Goal: Information Seeking & Learning: Learn about a topic

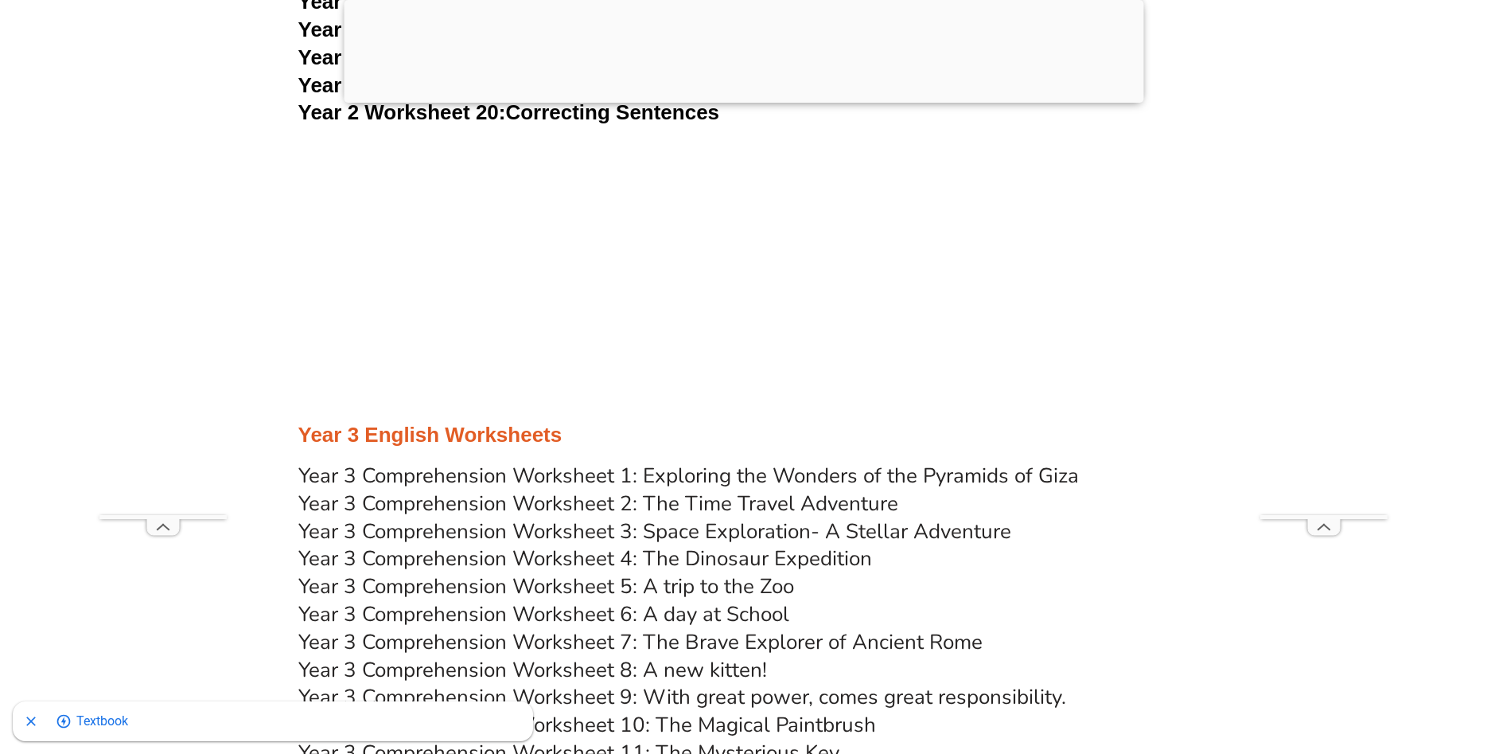
scroll to position [5157, 0]
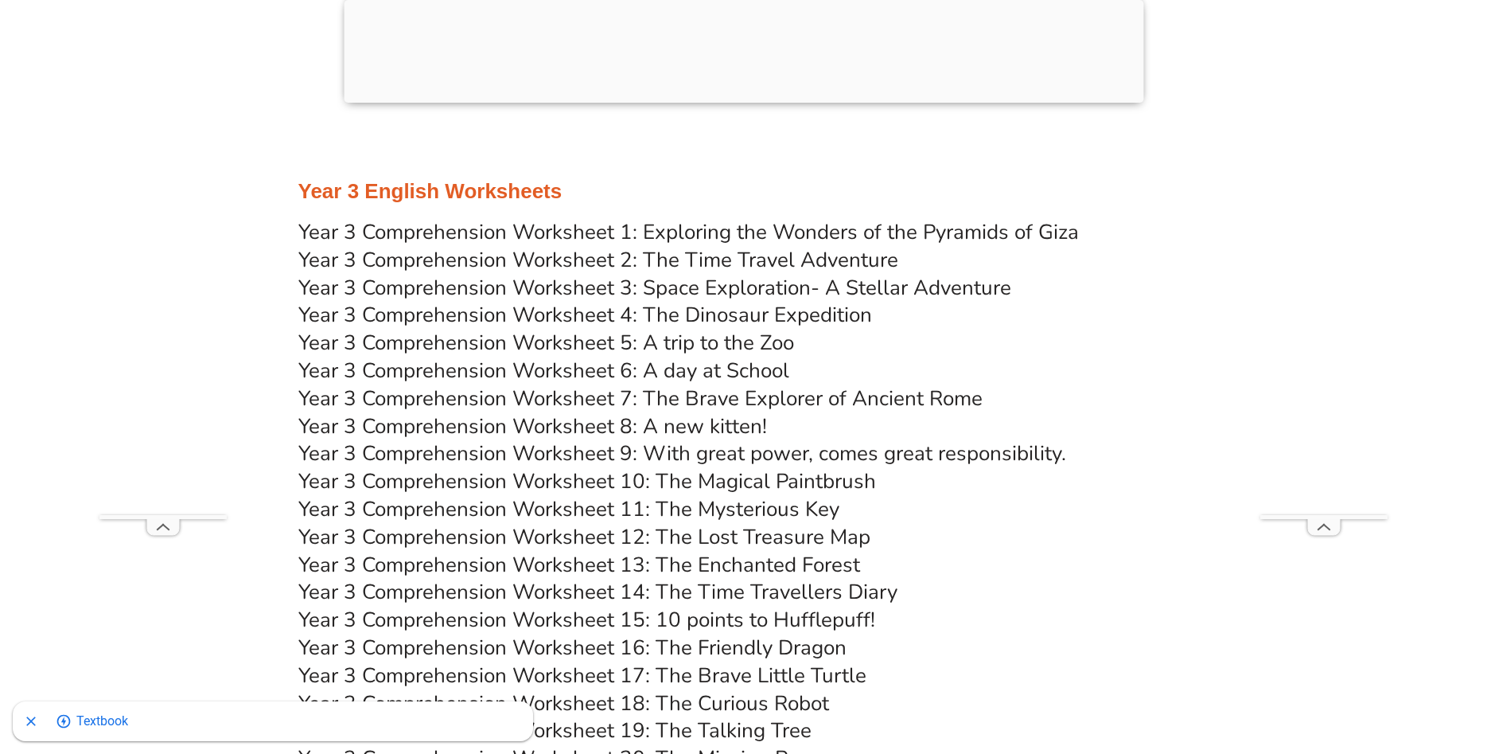
click at [711, 265] on link "Year 3 Comprehension Worksheet 2: The Time Travel Adventure" at bounding box center [598, 260] width 600 height 28
click at [765, 282] on link "Year 3 Comprehension Worksheet 3: Space Exploration- A Stellar Adventure" at bounding box center [654, 288] width 713 height 28
click at [758, 375] on link "Year 3 Comprehension Worksheet 6: A day at School" at bounding box center [543, 370] width 491 height 28
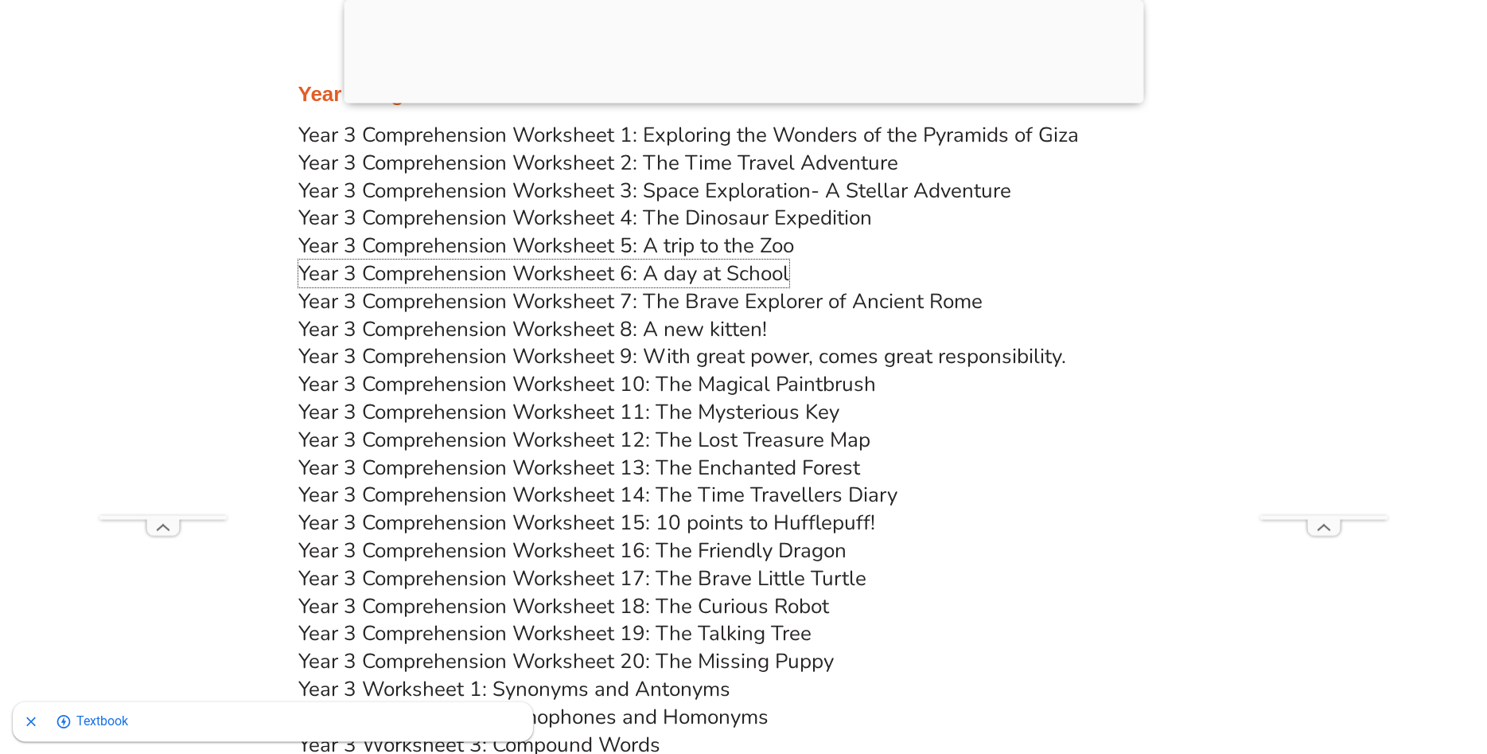
scroll to position [5319, 0]
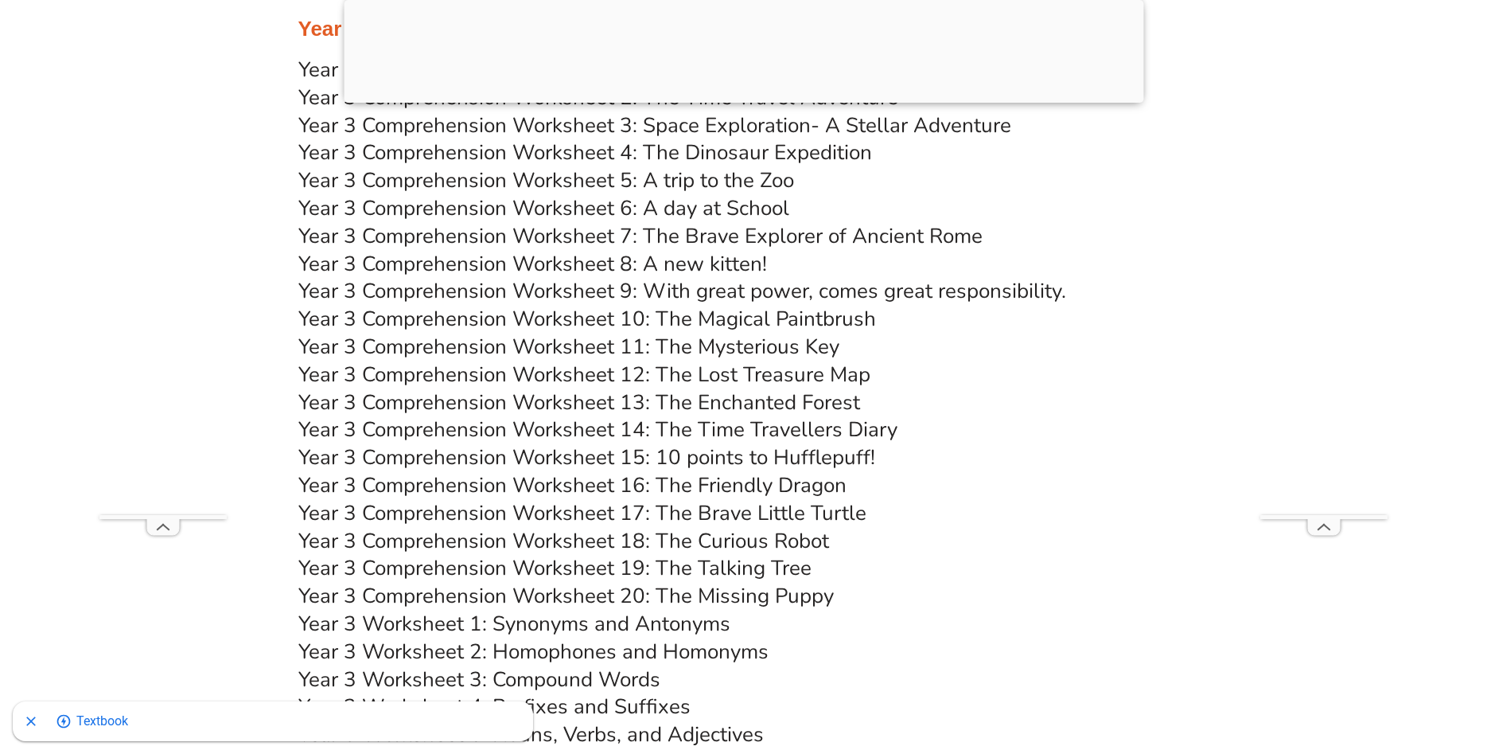
click at [916, 292] on link "Year 3 Comprehension Worksheet 9: With great power, comes great responsibility." at bounding box center [682, 291] width 768 height 28
click at [741, 320] on link "Year 3 Comprehension Worksheet 10: The Magical Paintbrush" at bounding box center [587, 319] width 578 height 28
click at [764, 349] on link "Year 3 Comprehension Worksheet 11: The Mysterious Key" at bounding box center [568, 347] width 541 height 28
click at [773, 372] on link "Year 3 Comprehension Worksheet 12: The Lost Treasure Map" at bounding box center [584, 374] width 572 height 28
click at [812, 407] on link "Year 3 Comprehension Worksheet 13: The Enchanted Forest" at bounding box center [579, 402] width 562 height 28
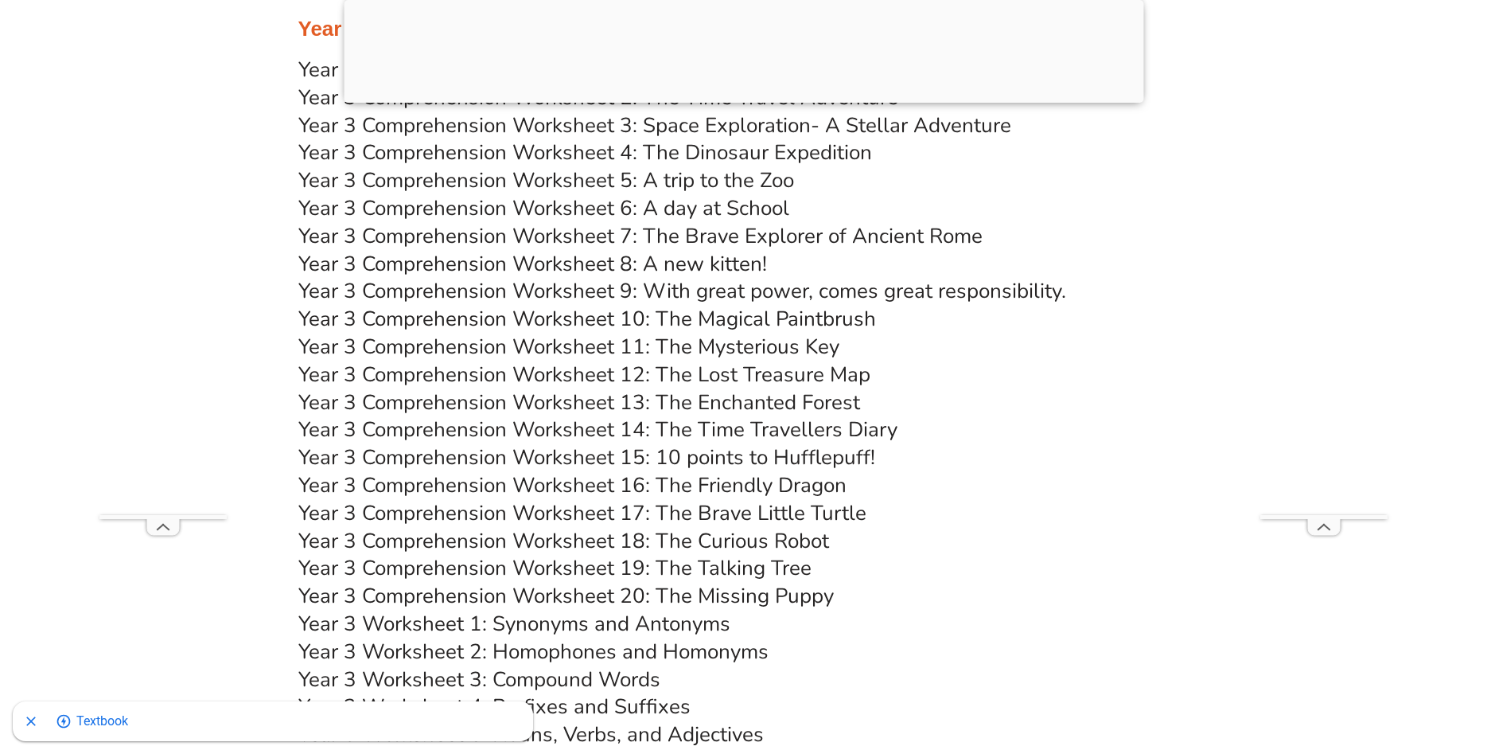
click at [791, 541] on link "Year 3 Comprehension Worksheet 18: The Curious Robot" at bounding box center [563, 541] width 531 height 28
click at [686, 566] on link "Year 3 Comprehension Worksheet 19: The Talking Tree" at bounding box center [554, 568] width 513 height 28
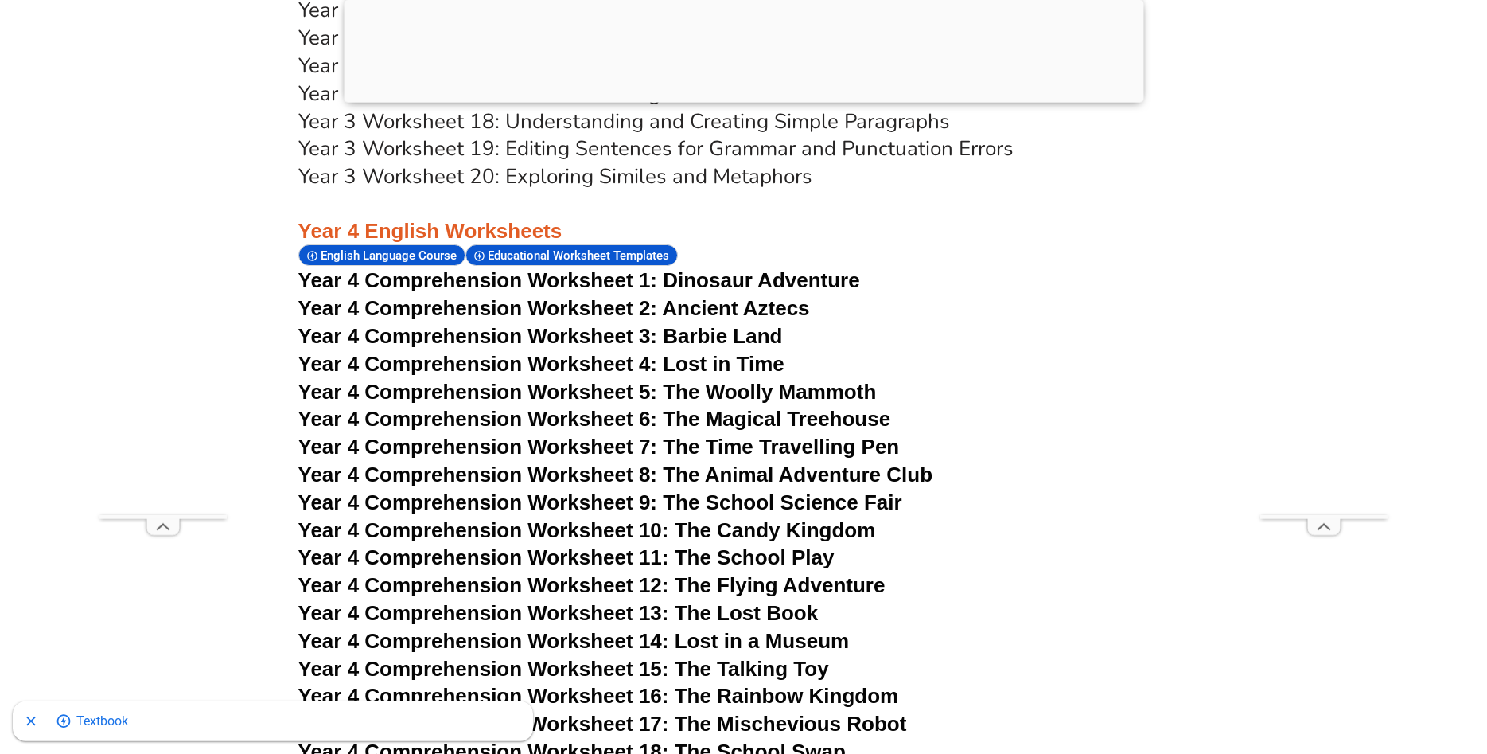
scroll to position [6293, 0]
click at [785, 280] on span "Dinosaur Adventure" at bounding box center [761, 279] width 197 height 24
click at [759, 335] on span "Year 4 Comprehension Worksheet 3: Barbie Land" at bounding box center [540, 335] width 485 height 24
click at [761, 366] on span "Year 4 Comprehension Worksheet 4: Lost in Time" at bounding box center [541, 363] width 486 height 24
click at [856, 421] on span "Year 4 Comprehension Worksheet 6: The Magical Treehouse" at bounding box center [594, 418] width 593 height 24
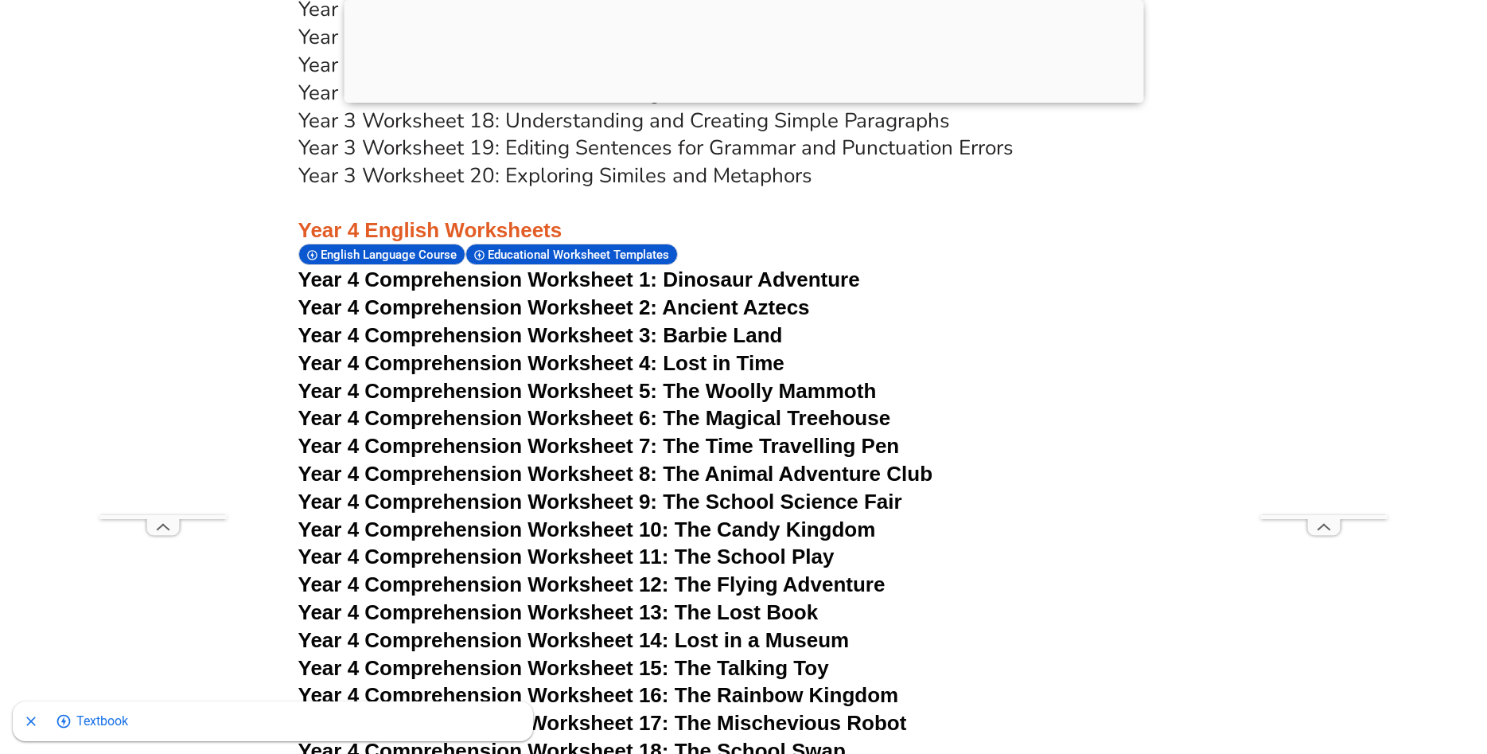
click at [822, 477] on span "Year 4 Comprehension Worksheet 8: The Animal Adventure Club" at bounding box center [615, 473] width 635 height 24
click at [808, 536] on span "Year 4 Comprehension Worksheet 10: The Candy Kingdom" at bounding box center [587, 529] width 578 height 24
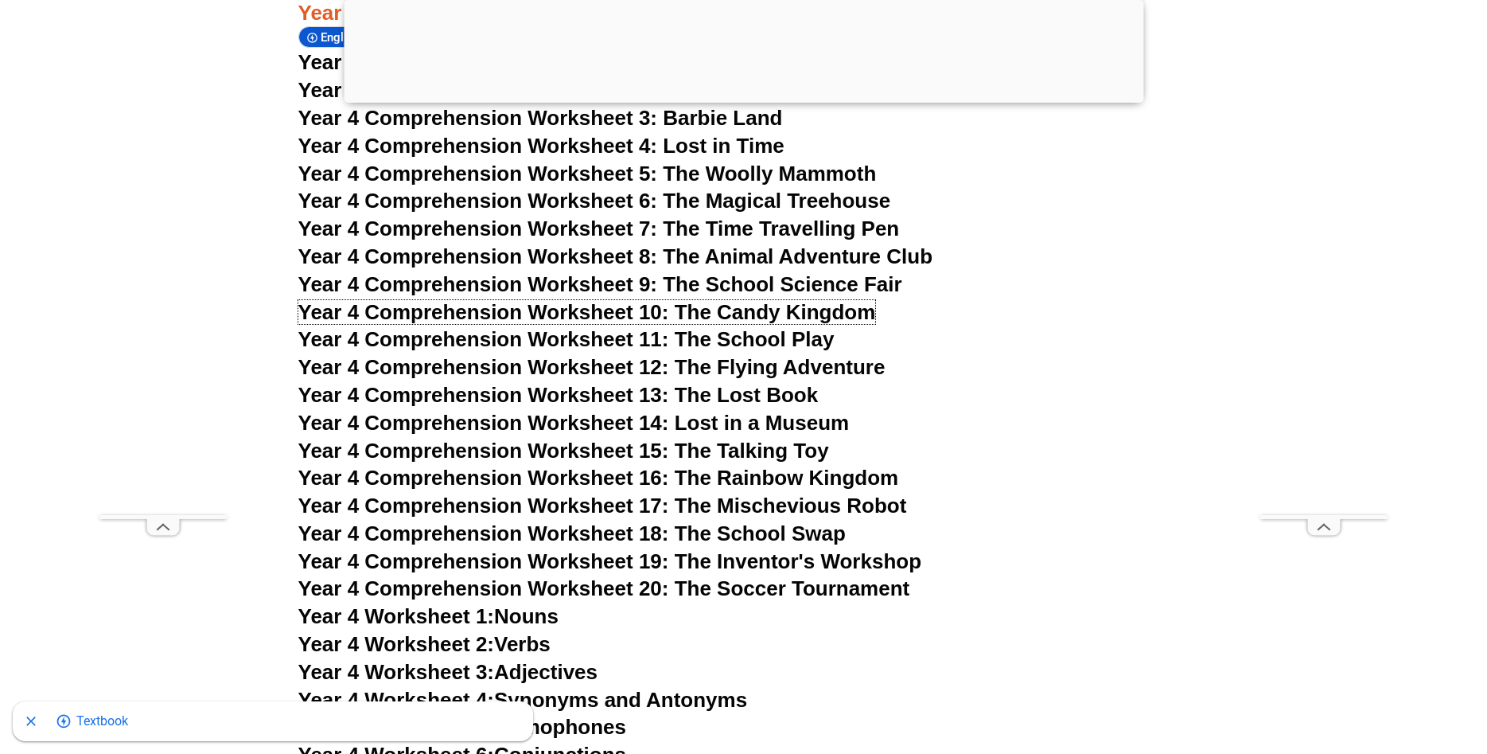
scroll to position [6536, 0]
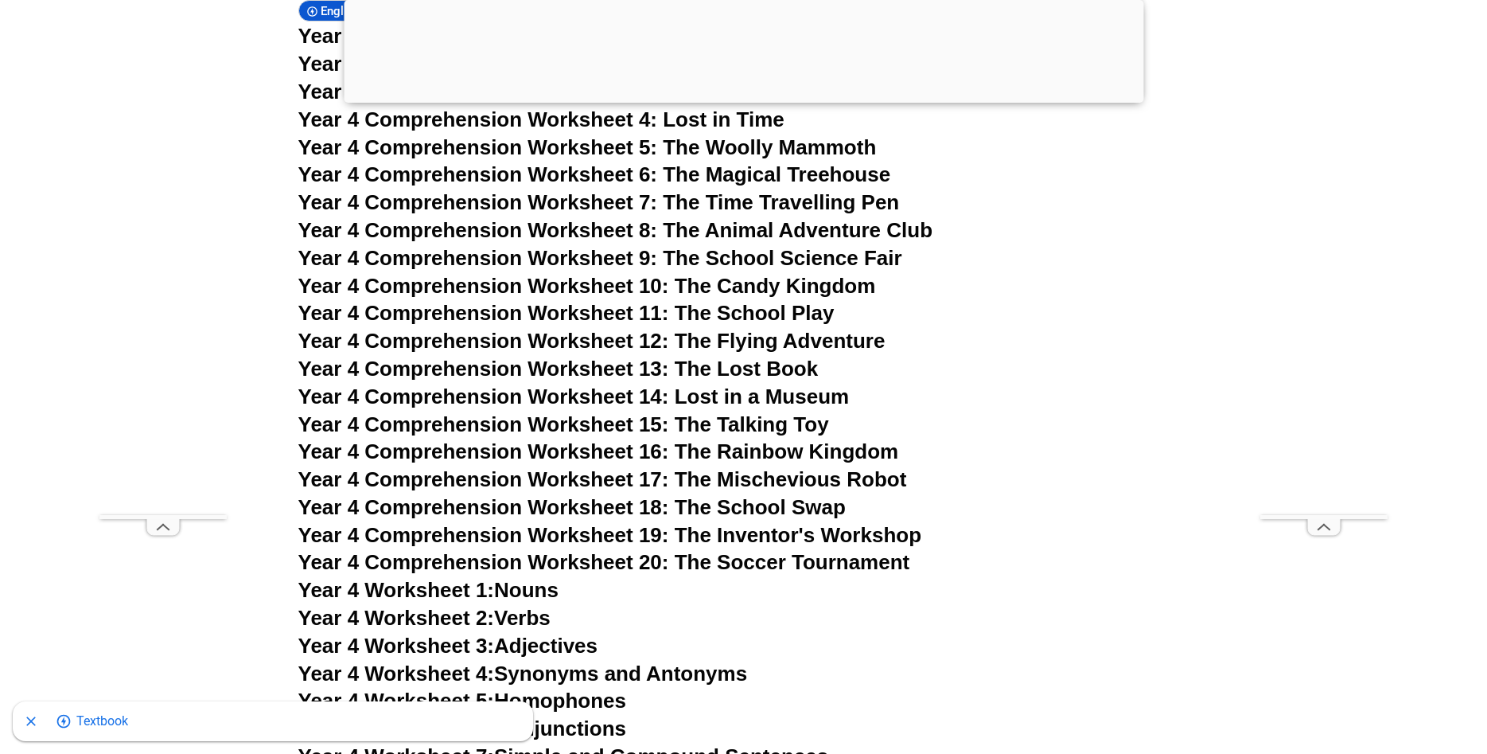
click at [762, 309] on span "Year 4 Comprehension Worksheet 11: The School Play" at bounding box center [566, 313] width 536 height 24
click at [807, 344] on span "Year 4 Comprehension Worksheet 12: The Flying Adventure" at bounding box center [591, 341] width 587 height 24
click at [786, 365] on span "Year 4 Comprehension Worksheet 13: The Lost Book" at bounding box center [558, 368] width 520 height 24
click at [774, 428] on span "Year 4 Comprehension Worksheet 15: The Talking Toy" at bounding box center [563, 424] width 531 height 24
click at [855, 456] on span "Year 4 Comprehension Worksheet 16: The Rainbow Kingdom" at bounding box center [598, 451] width 601 height 24
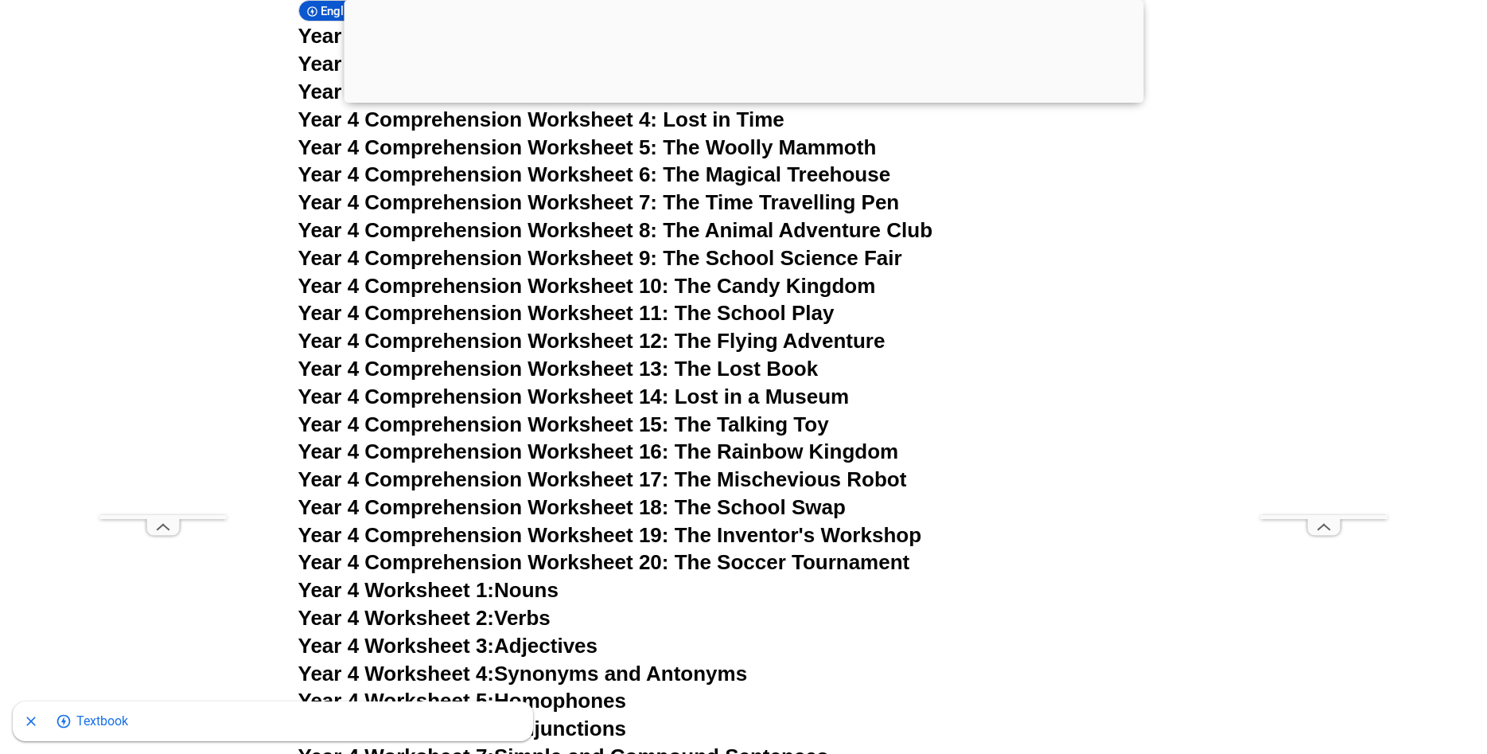
click at [812, 483] on span "Year 4 Comprehension Worksheet 17: The Mischevious Robot" at bounding box center [602, 479] width 609 height 24
click at [824, 570] on span "Year 4 Comprehension Worksheet 20: The Soccer Tournament" at bounding box center [604, 562] width 612 height 24
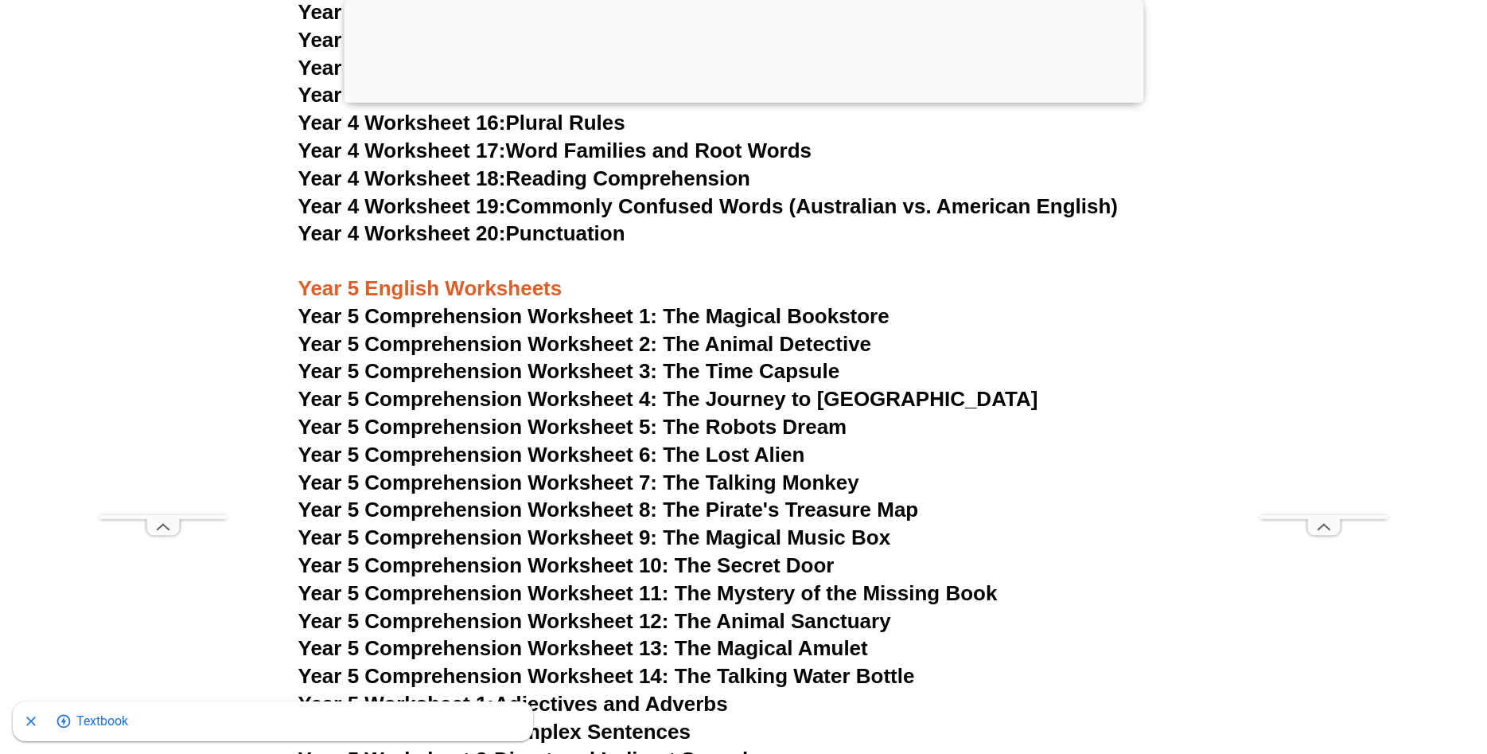
scroll to position [7429, 0]
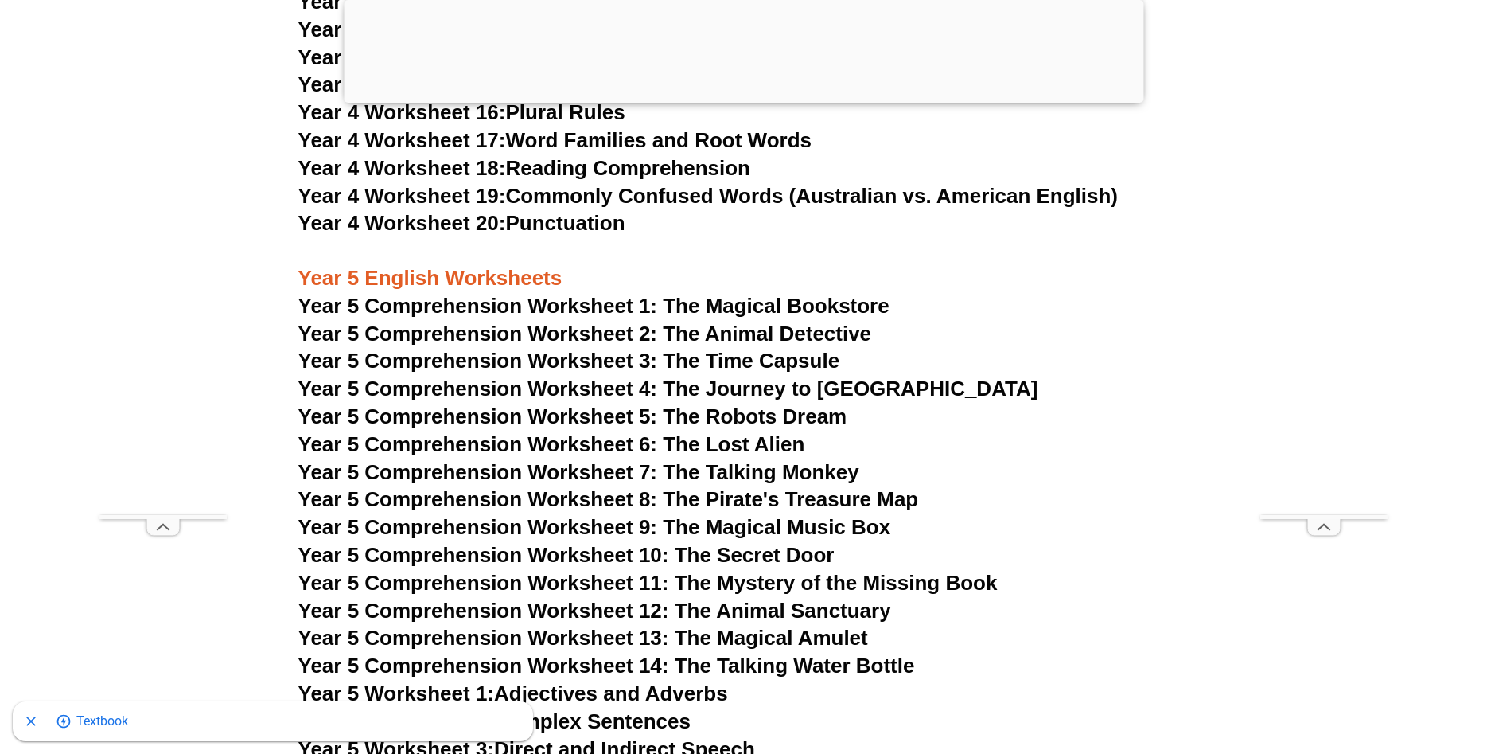
click at [763, 303] on span "Year 5 Comprehension Worksheet 1: The Magical Bookstore" at bounding box center [593, 306] width 591 height 24
click at [783, 335] on span "Year 5 Comprehension Worksheet 2: The Animal Detective" at bounding box center [585, 333] width 574 height 24
click at [730, 362] on span "Year 5 Comprehension Worksheet 3: The Time Capsule" at bounding box center [569, 361] width 542 height 24
click at [793, 450] on span "Year 5 Comprehension Worksheet 6: The Lost Alien" at bounding box center [551, 444] width 507 height 24
click at [799, 477] on span "Year 5 Comprehension Worksheet 7: The Talking Monkey" at bounding box center [578, 472] width 561 height 24
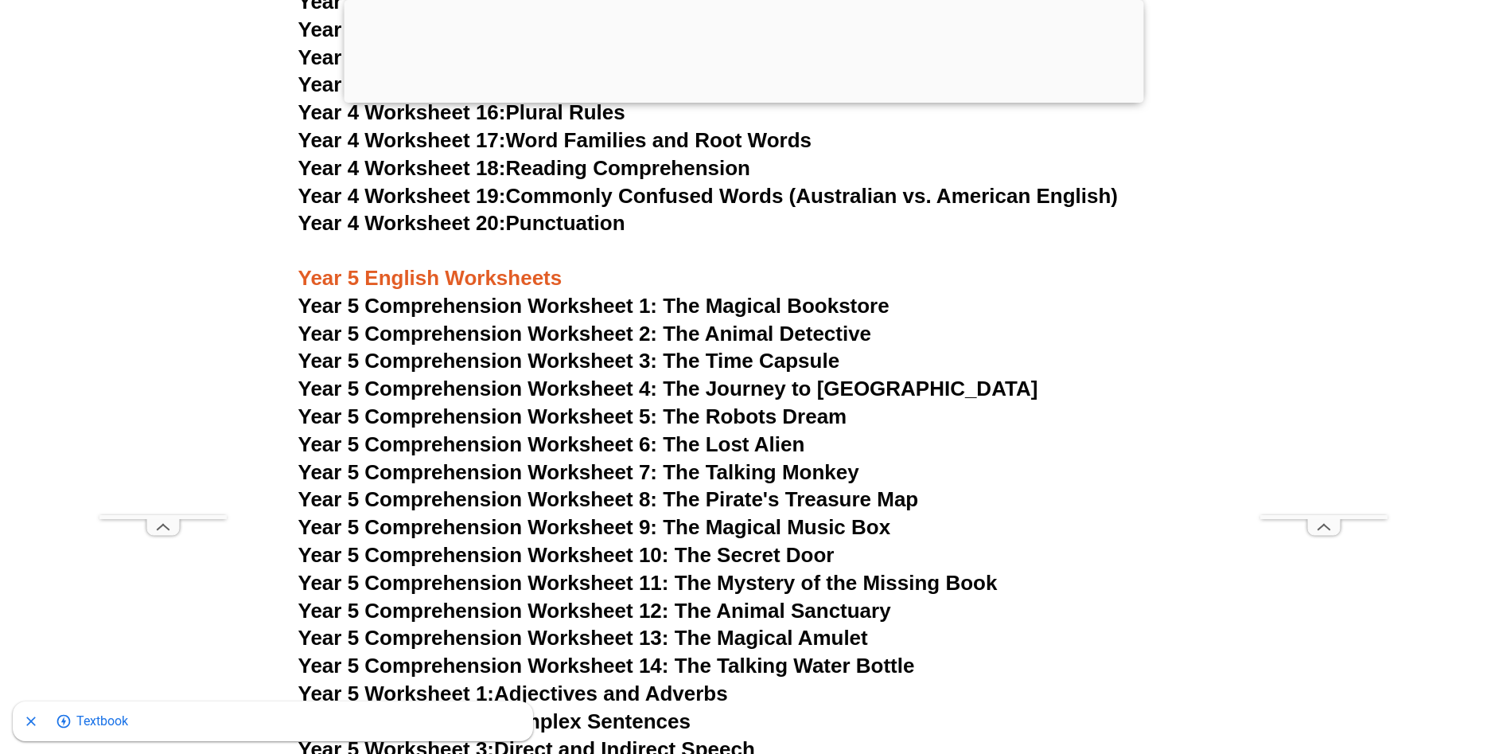
click at [831, 504] on span "Year 5 Comprehension Worksheet 8: The Pirate's Treasure Map" at bounding box center [608, 499] width 621 height 24
click at [824, 528] on span "Year 5 Comprehension Worksheet 9: The Magical Music Box" at bounding box center [594, 527] width 593 height 24
click at [812, 559] on span "Year 5 Comprehension Worksheet 10: The Secret Door" at bounding box center [566, 555] width 536 height 24
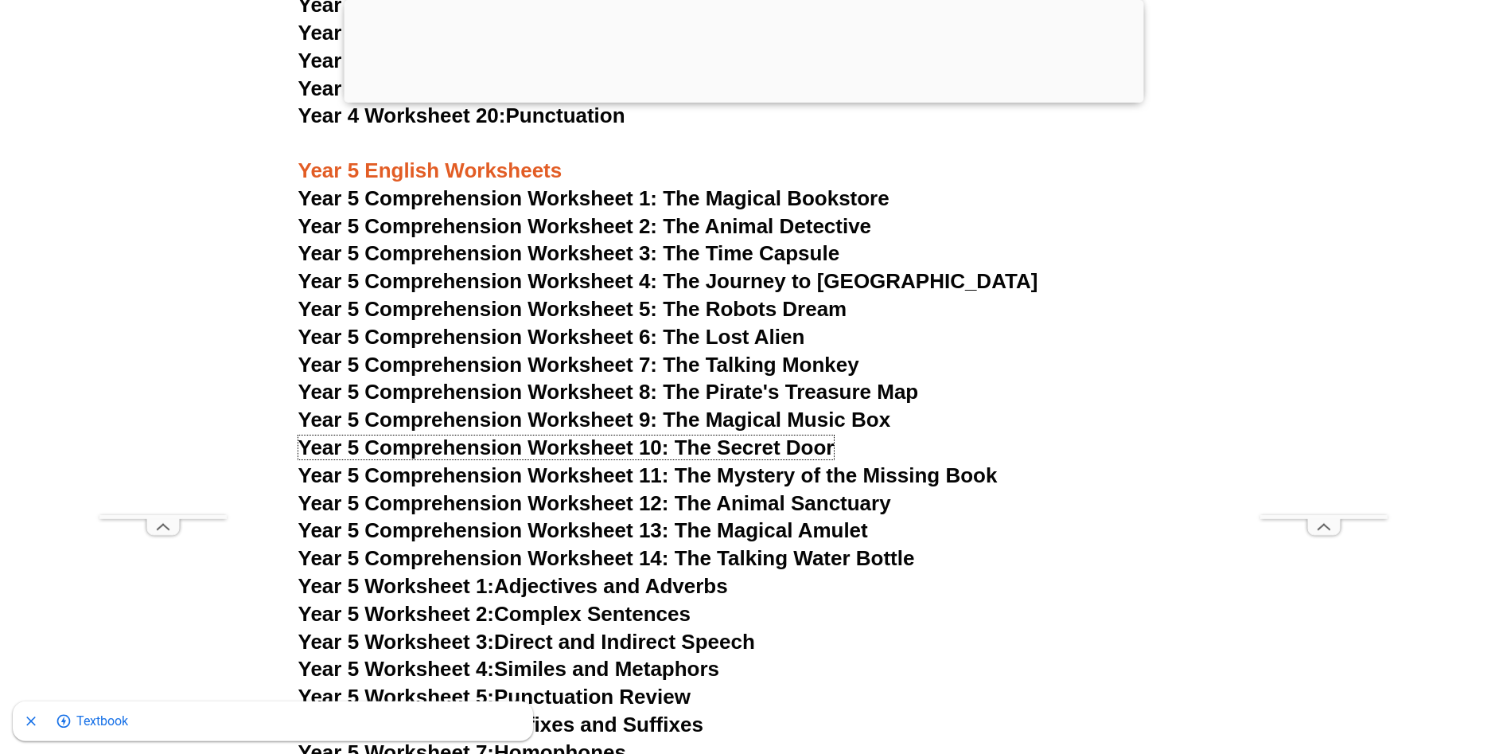
scroll to position [7592, 0]
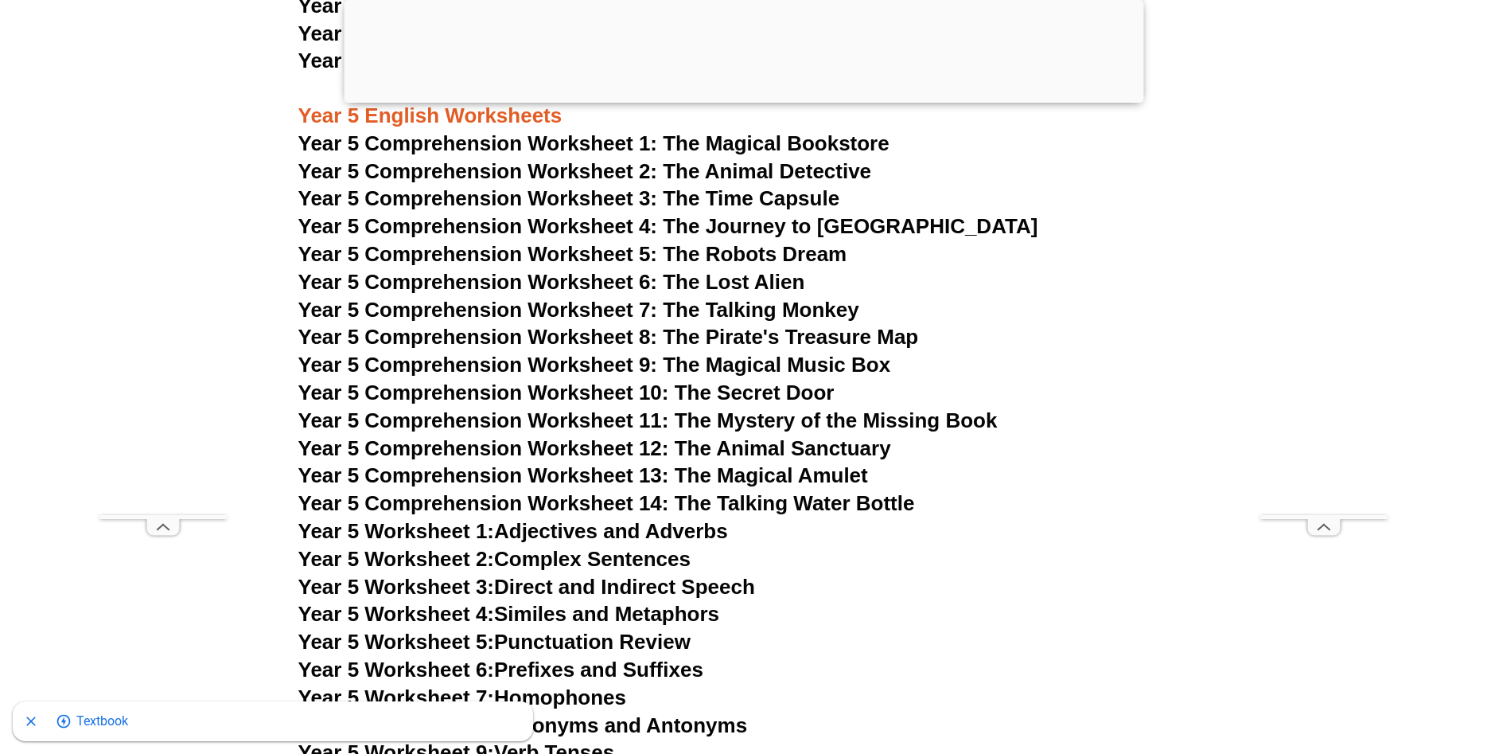
click at [838, 477] on span "Year 5 Comprehension Worksheet 13: The Magical Amulet" at bounding box center [583, 475] width 570 height 24
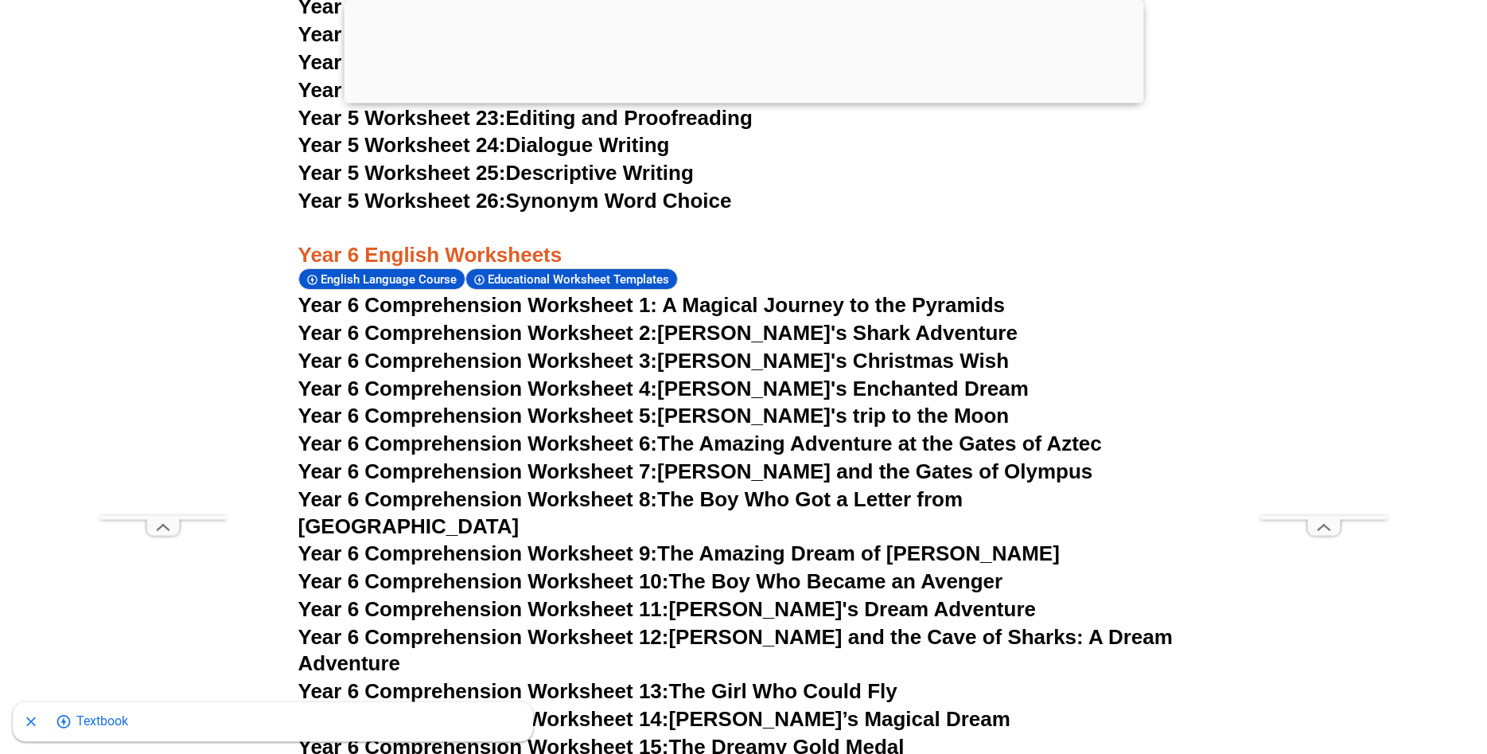
scroll to position [8647, 0]
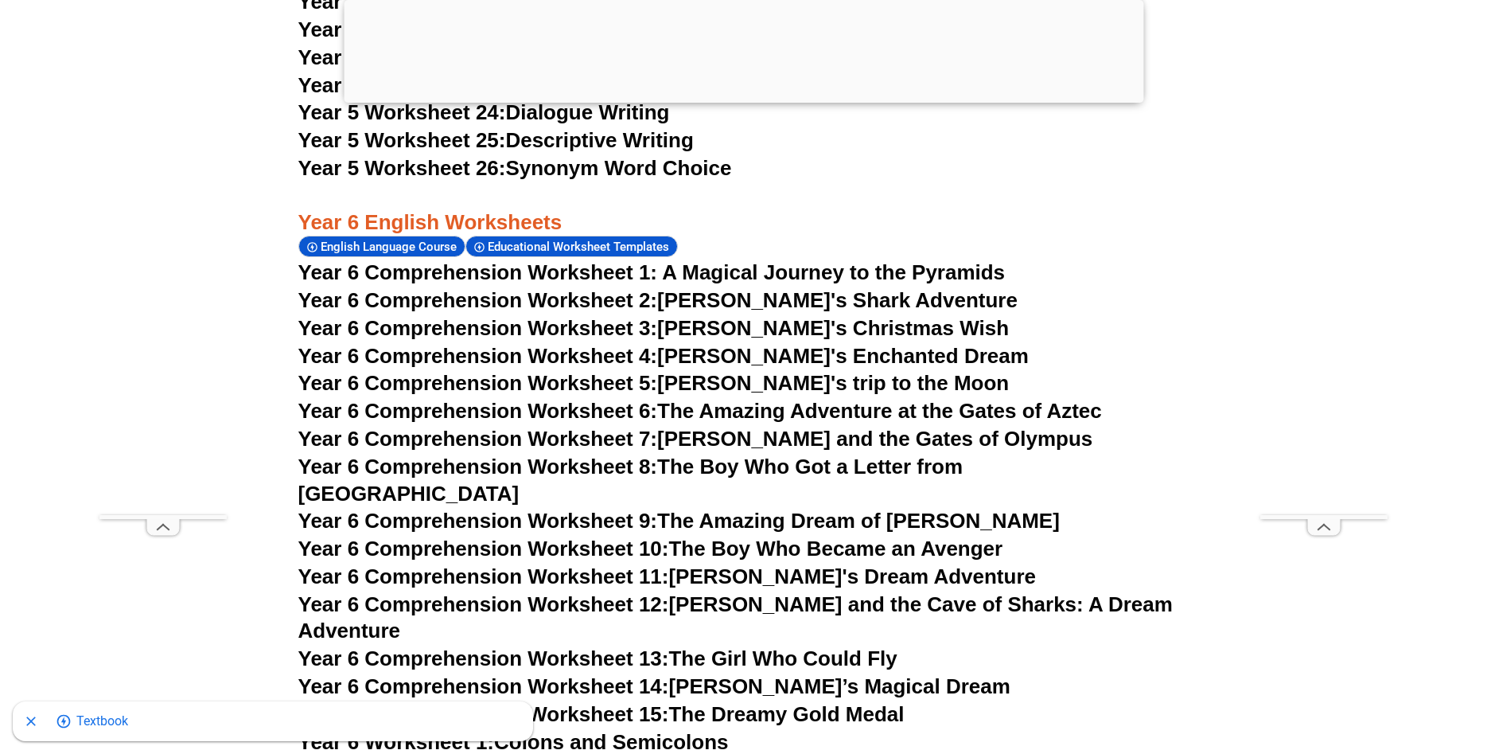
click at [866, 301] on link "Year 6 Comprehension Worksheet 2: [PERSON_NAME]'s Shark Adventure" at bounding box center [657, 300] width 719 height 24
click at [792, 359] on link "Year 6 Comprehension Worksheet 4: [PERSON_NAME]'s Enchanted Dream" at bounding box center [663, 356] width 730 height 24
click at [746, 471] on link "Year 6 Comprehension Worksheet 8: The Boy Who Got a Letter from [GEOGRAPHIC_DAT…" at bounding box center [630, 479] width 665 height 51
click at [812, 674] on link "Year 6 Comprehension Worksheet 14: [PERSON_NAME]’s Magical Dream" at bounding box center [654, 686] width 712 height 24
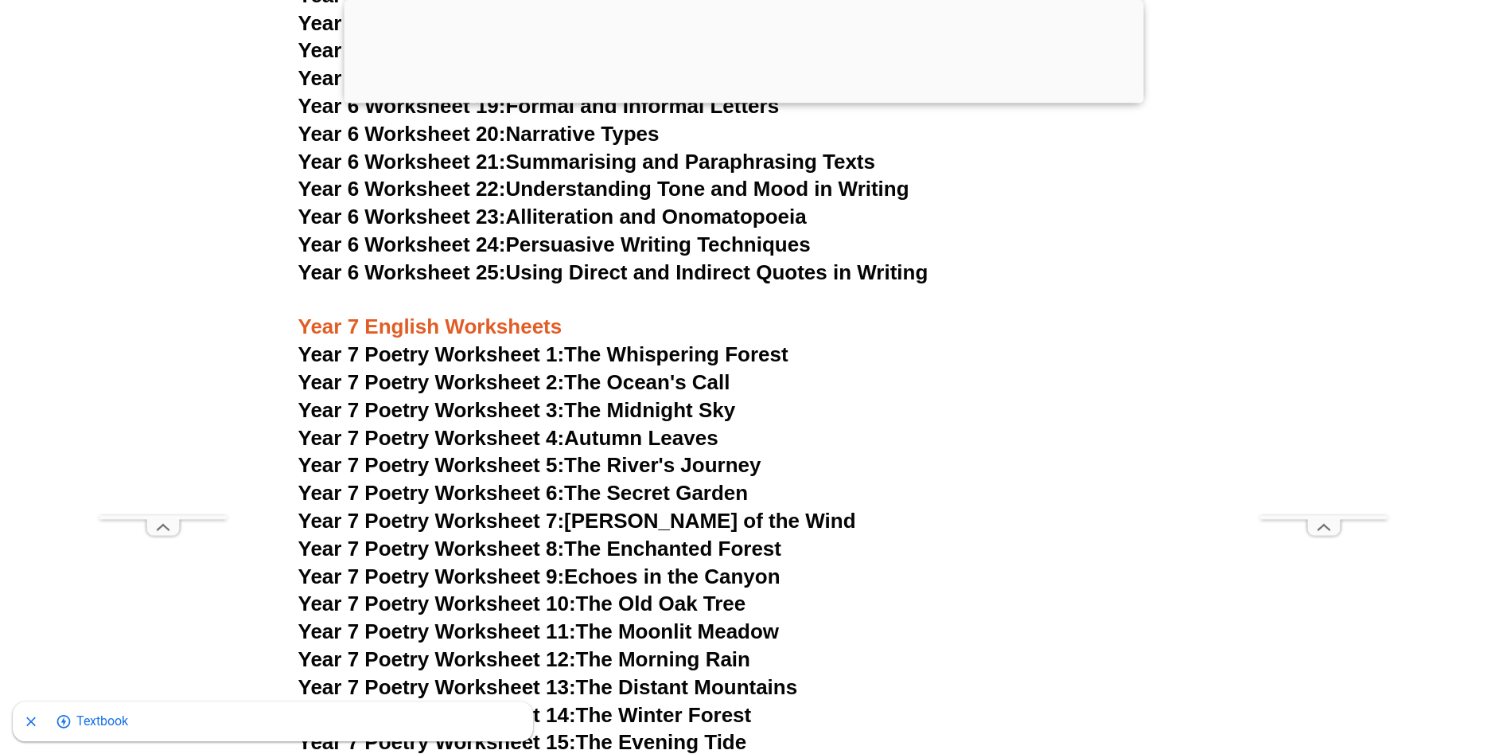
scroll to position [9783, 0]
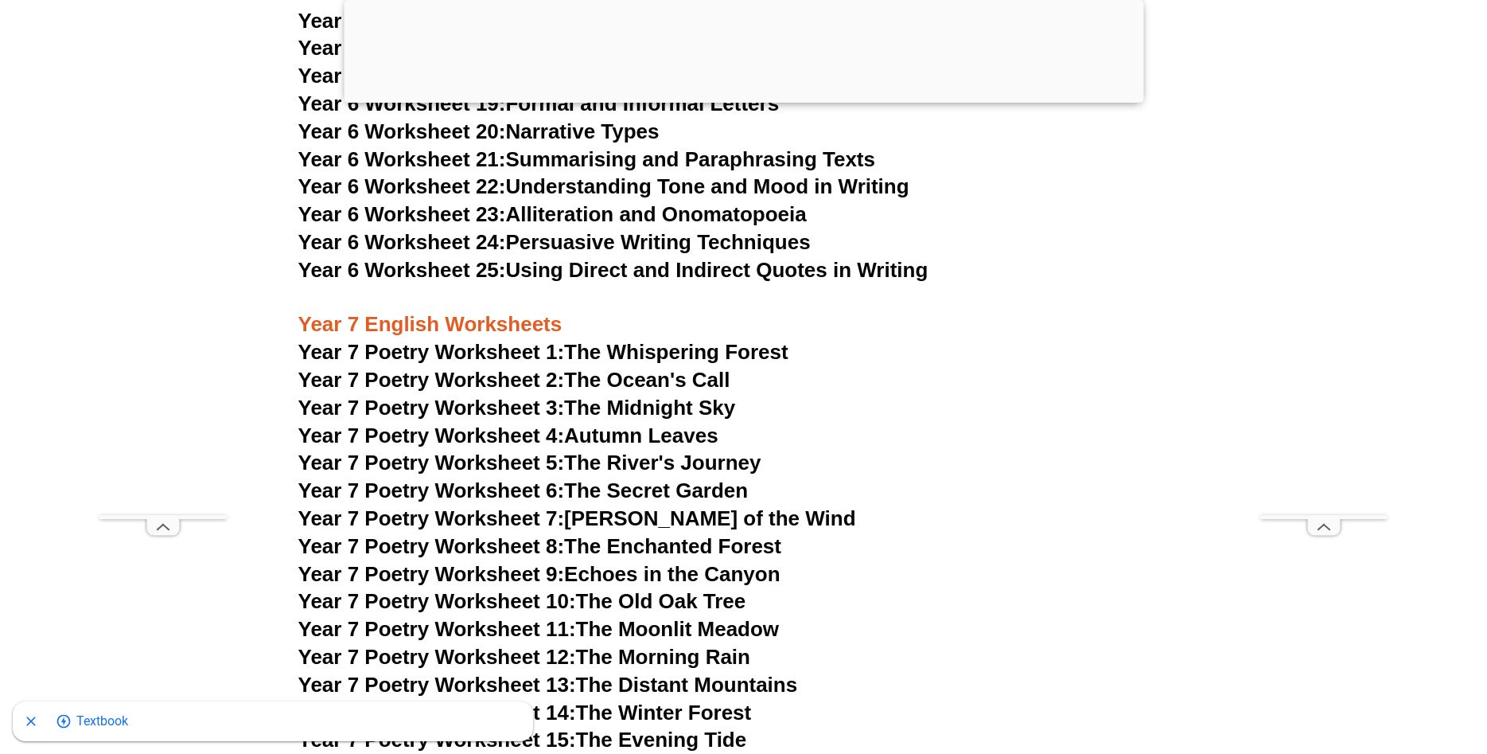
click at [704, 340] on link "Year 7 Poetry Worksheet 1: The Whispering Forest" at bounding box center [543, 352] width 490 height 24
click at [652, 368] on link "Year 7 Poetry Worksheet 2: The Ocean's Call" at bounding box center [514, 380] width 432 height 24
click at [672, 395] on link "Year 7 Poetry Worksheet 3: The Midnight Sky" at bounding box center [517, 407] width 438 height 24
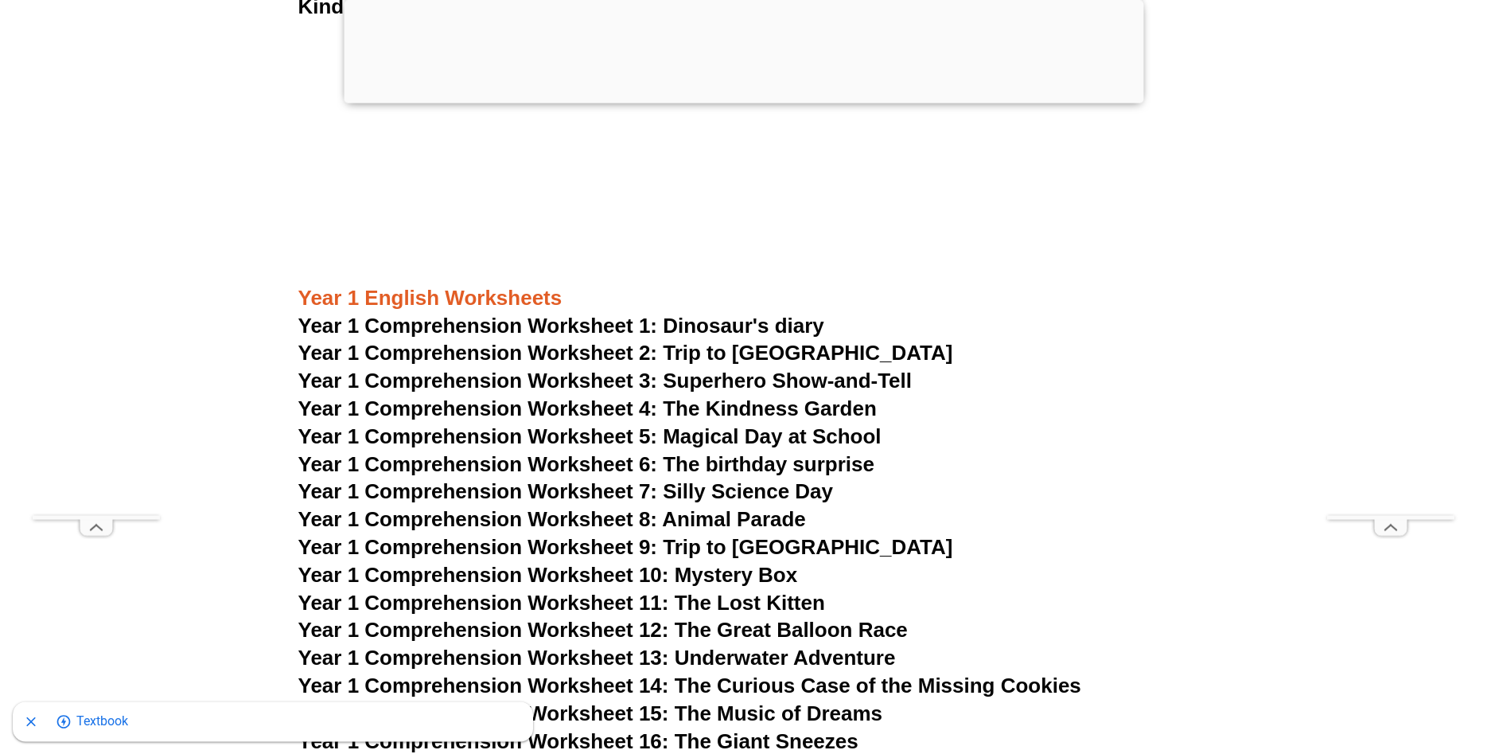
scroll to position [1992, 0]
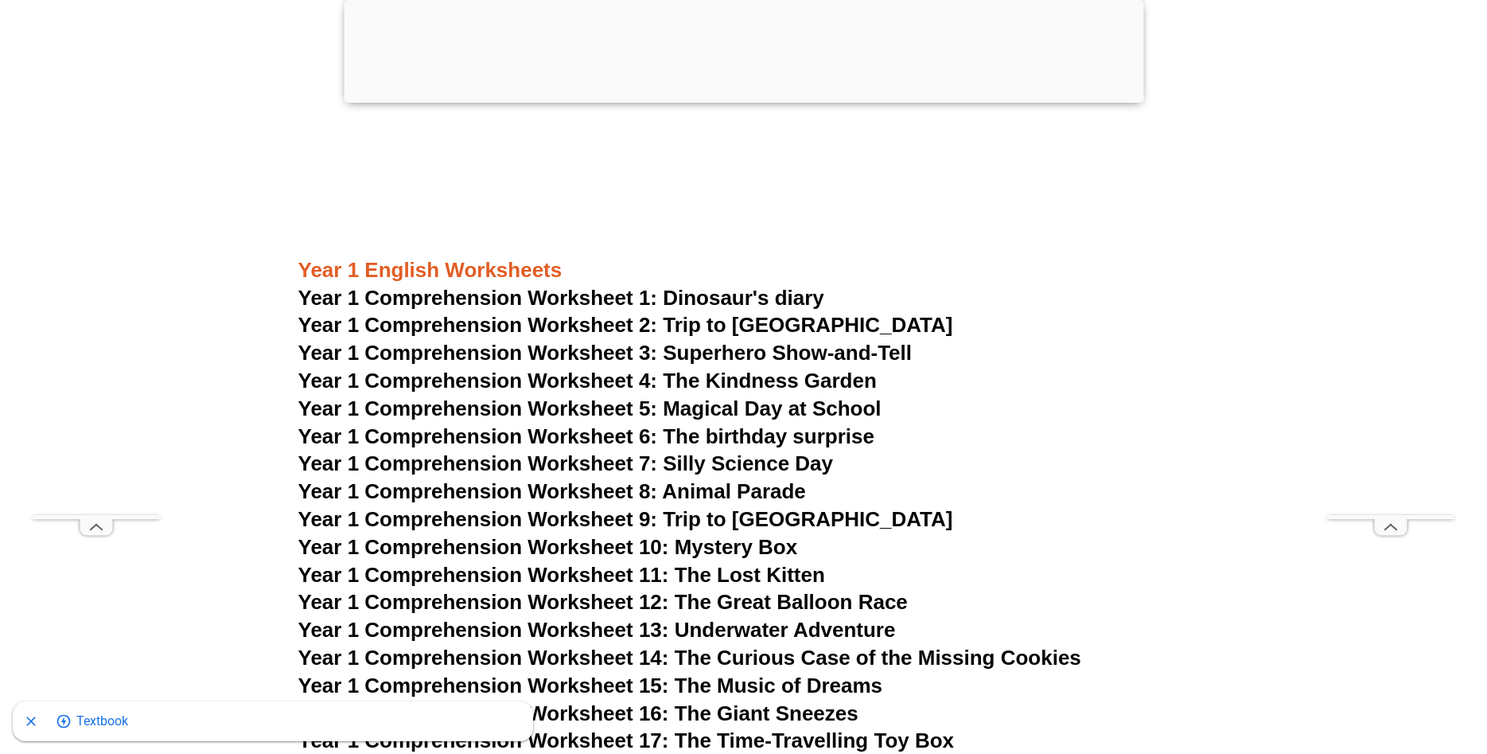
click at [762, 324] on span "Year 1 Comprehension Worksheet 2: Trip to [GEOGRAPHIC_DATA]" at bounding box center [625, 325] width 655 height 24
click at [812, 358] on span "Year 1 Comprehension Worksheet 3: Superhero Show-and-Tell" at bounding box center [605, 353] width 614 height 24
click at [790, 384] on span "Year 1 Comprehension Worksheet 4: The Kindness Garden" at bounding box center [587, 380] width 578 height 24
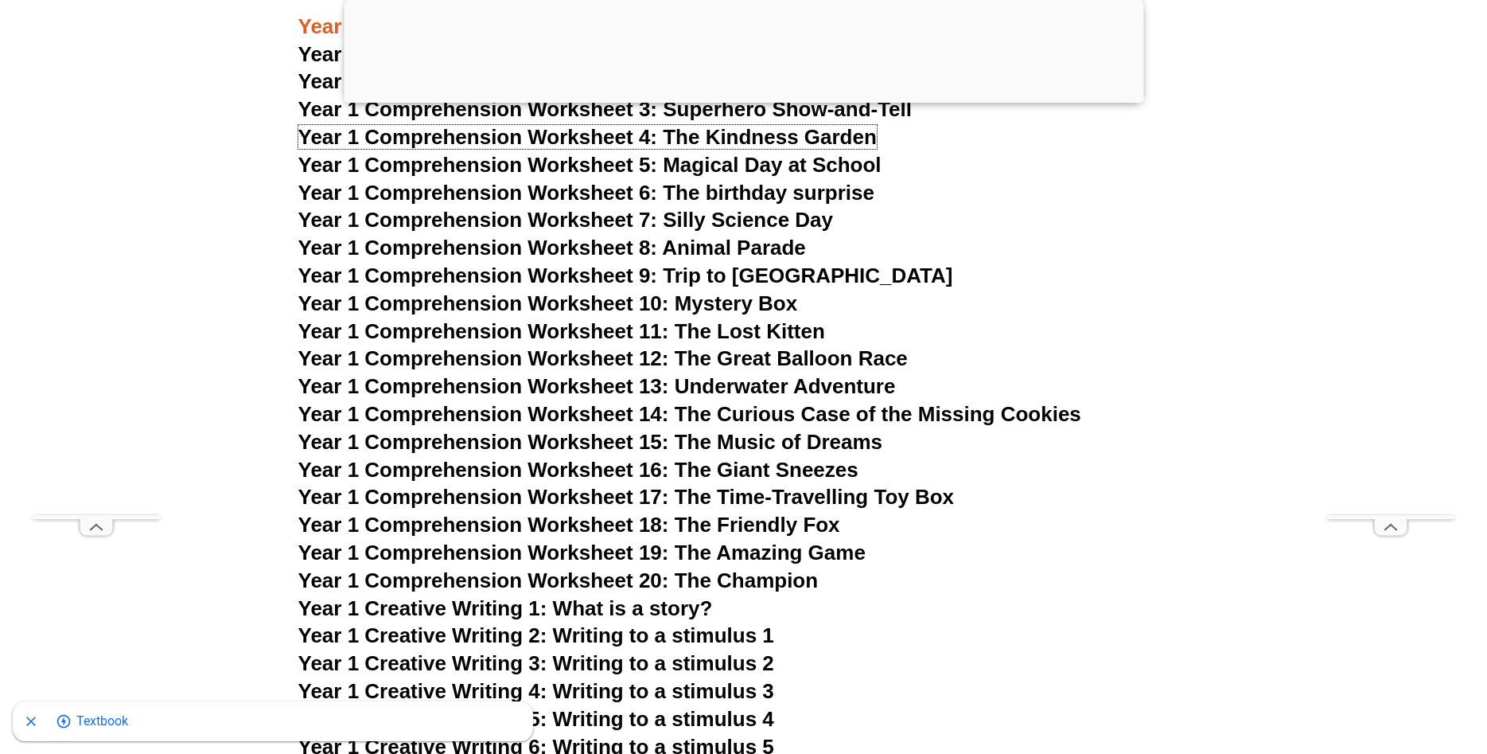
scroll to position [2316, 0]
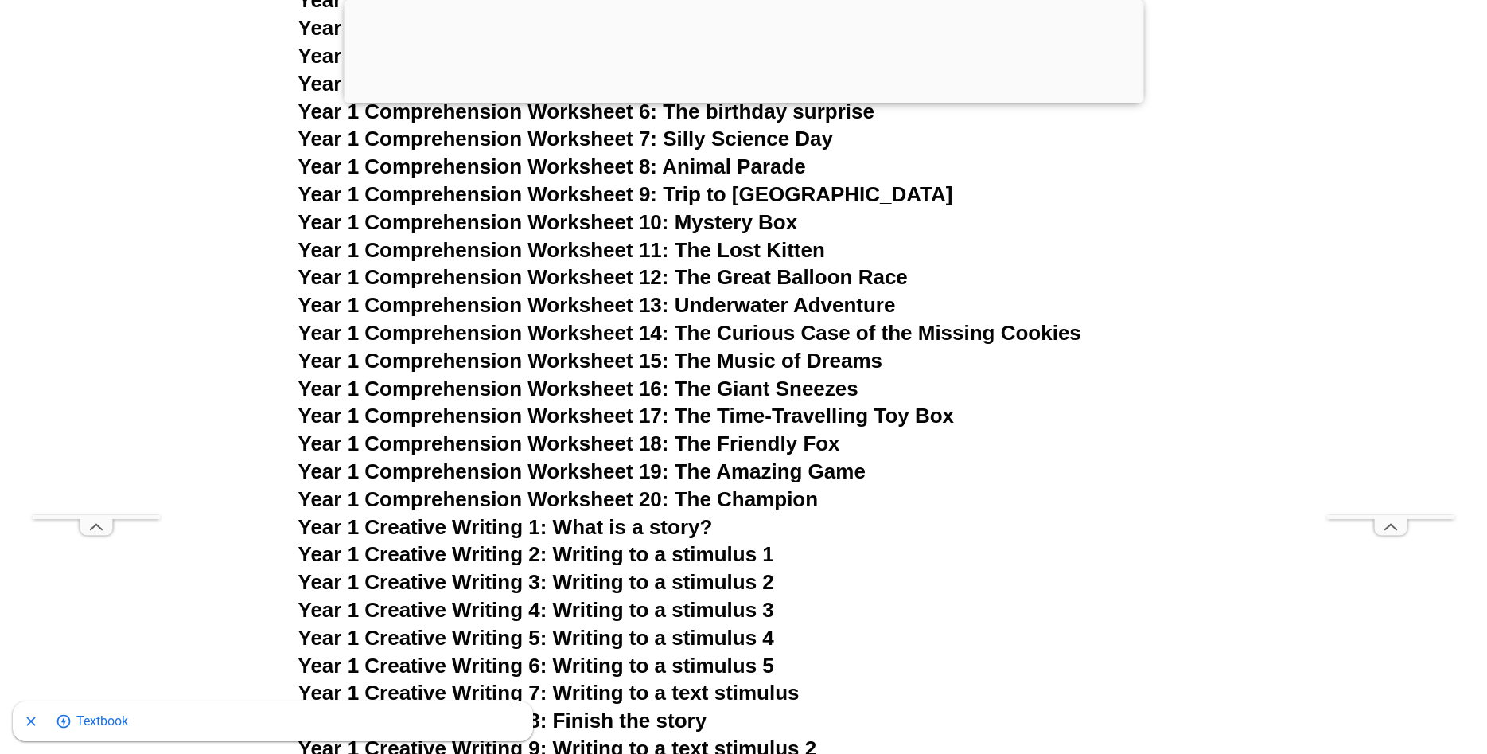
click at [933, 329] on span "Year 1 Comprehension Worksheet 14: The Curious Case of the Missing Cookies" at bounding box center [689, 333] width 783 height 24
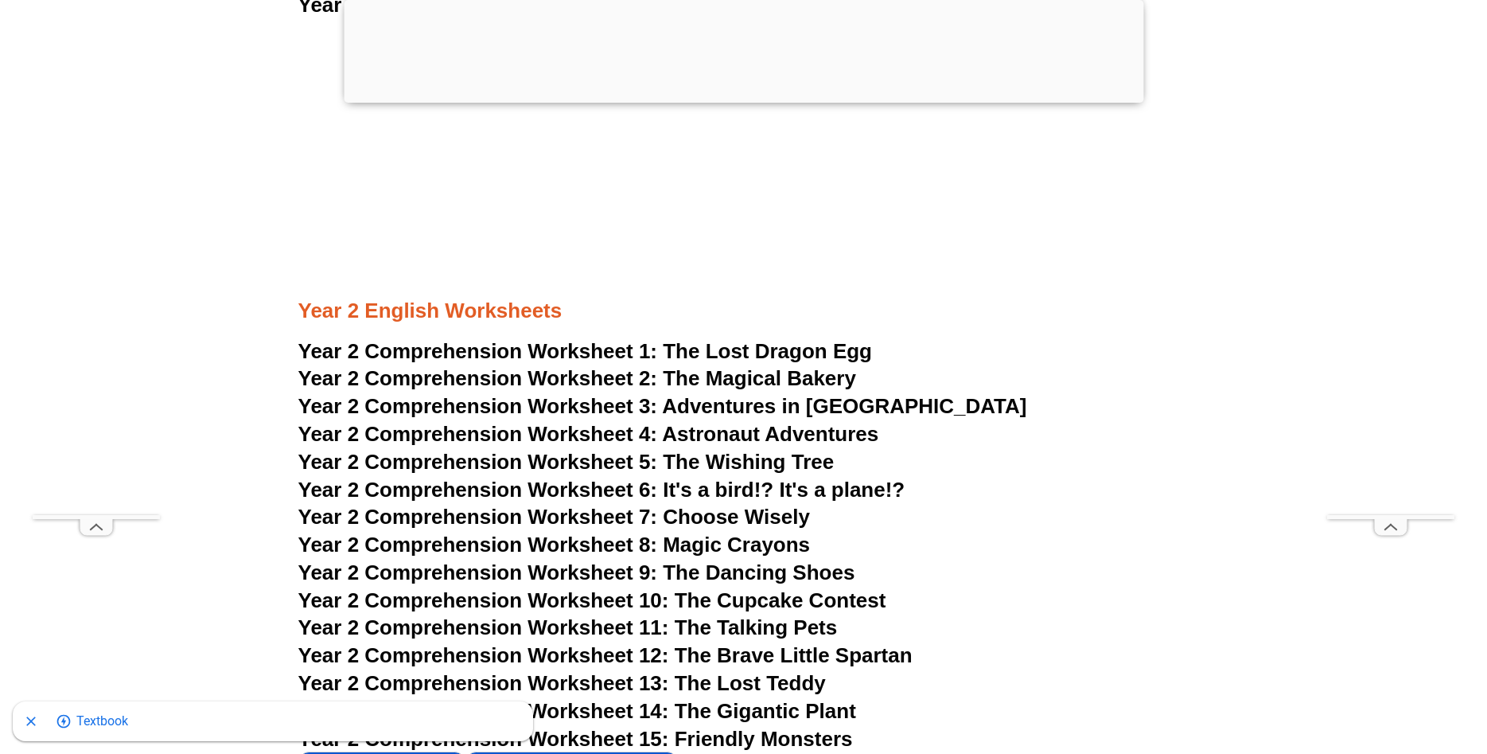
scroll to position [3777, 0]
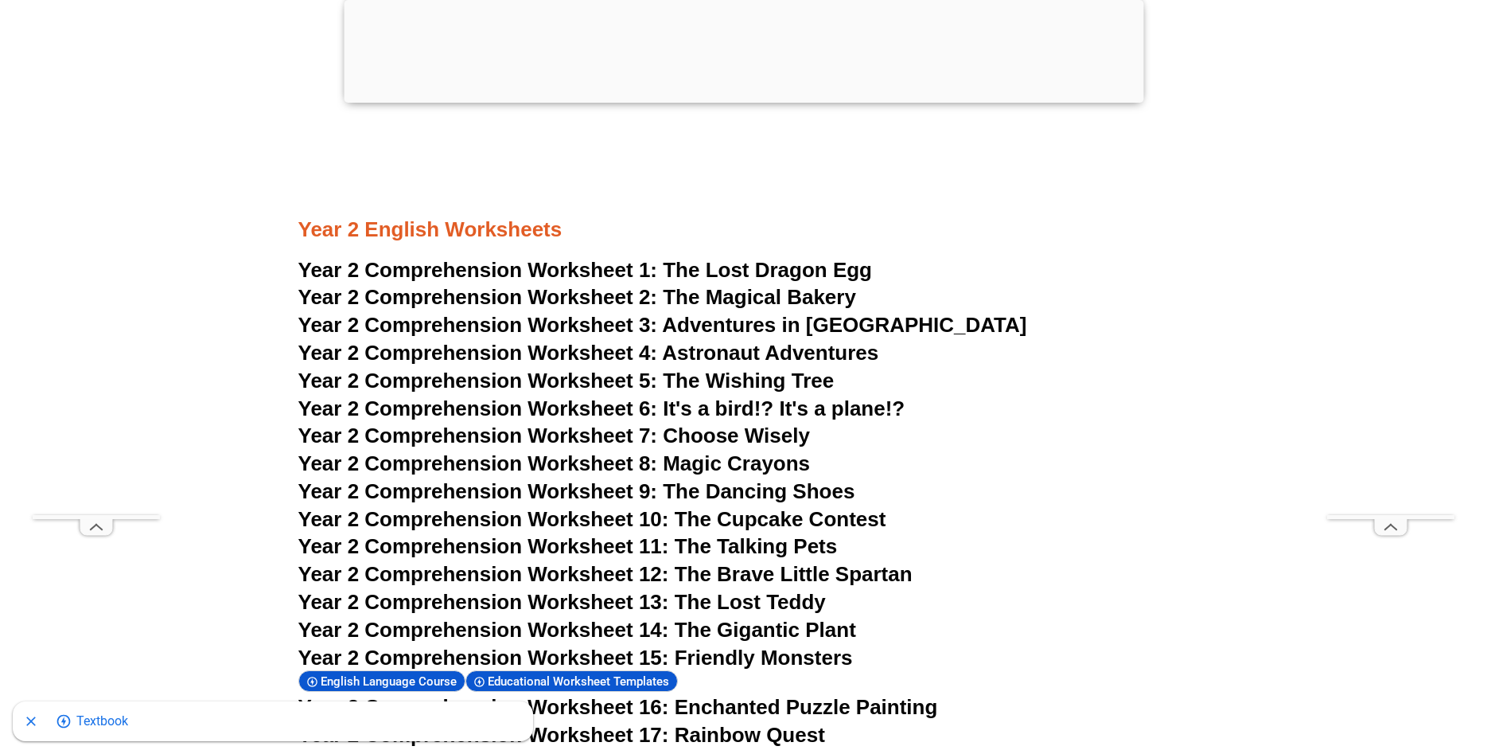
click at [799, 271] on span "The Lost Dragon Egg" at bounding box center [767, 270] width 209 height 24
click at [804, 298] on span "The Magical Bakery" at bounding box center [759, 297] width 193 height 24
click at [753, 382] on span "The Wishing Tree" at bounding box center [748, 380] width 171 height 24
click at [863, 406] on span "Year 2 Comprehension Worksheet 6: It's a bird!? It's a plane!?" at bounding box center [601, 408] width 607 height 24
click at [824, 490] on span "Year 2 Comprehension Worksheet 9: The Dancing Shoes" at bounding box center [576, 491] width 557 height 24
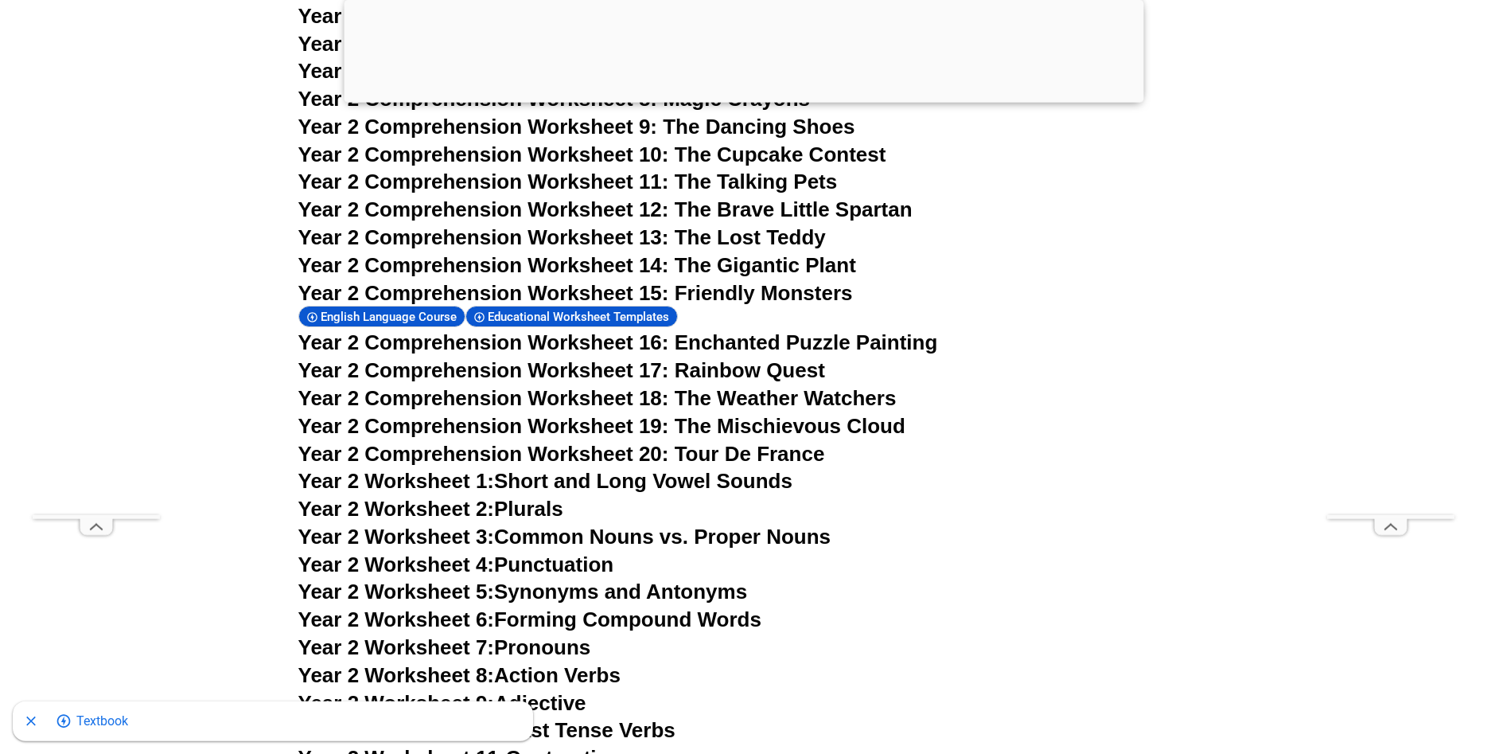
scroll to position [4183, 0]
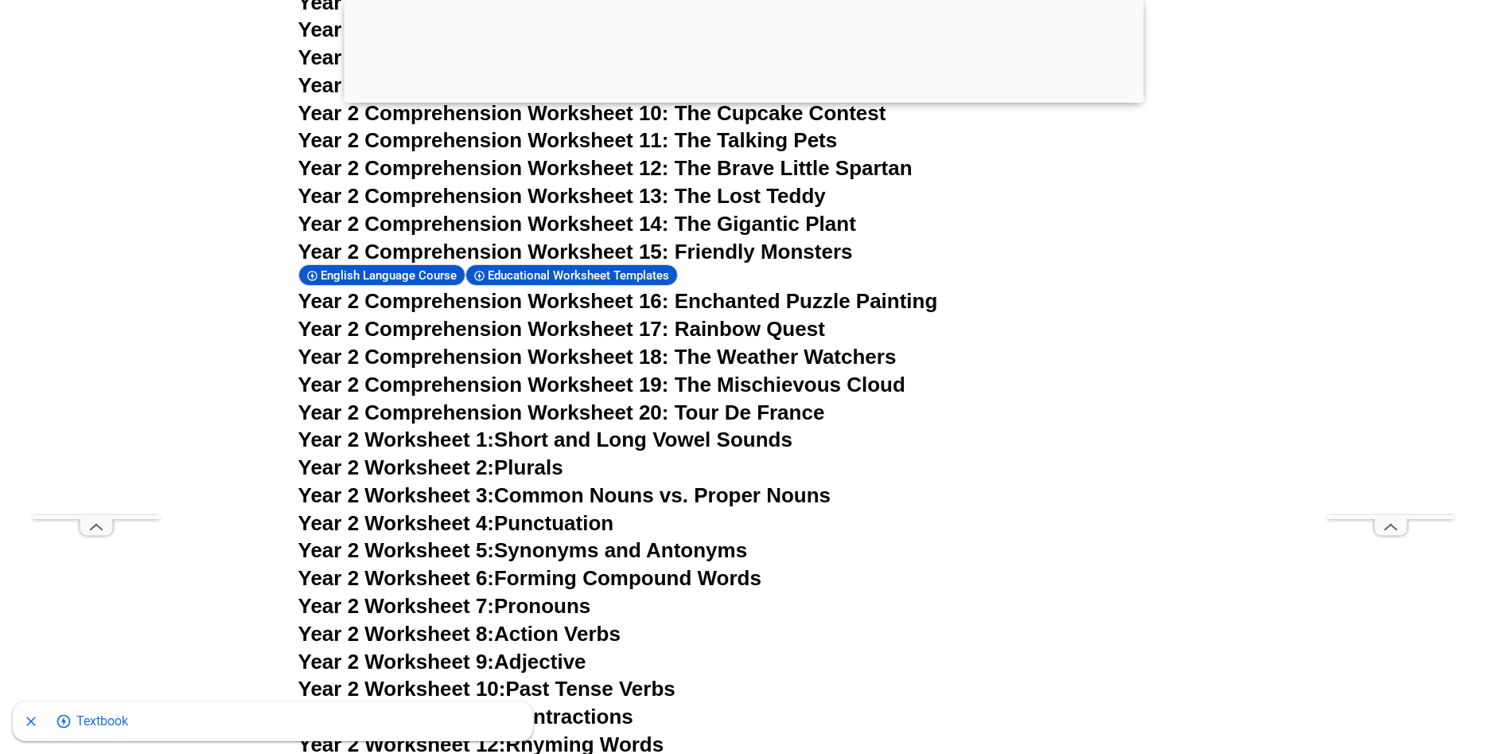
click at [816, 382] on span "Year 2 Comprehension Worksheet 19: The Mischievous Cloud" at bounding box center [601, 384] width 607 height 24
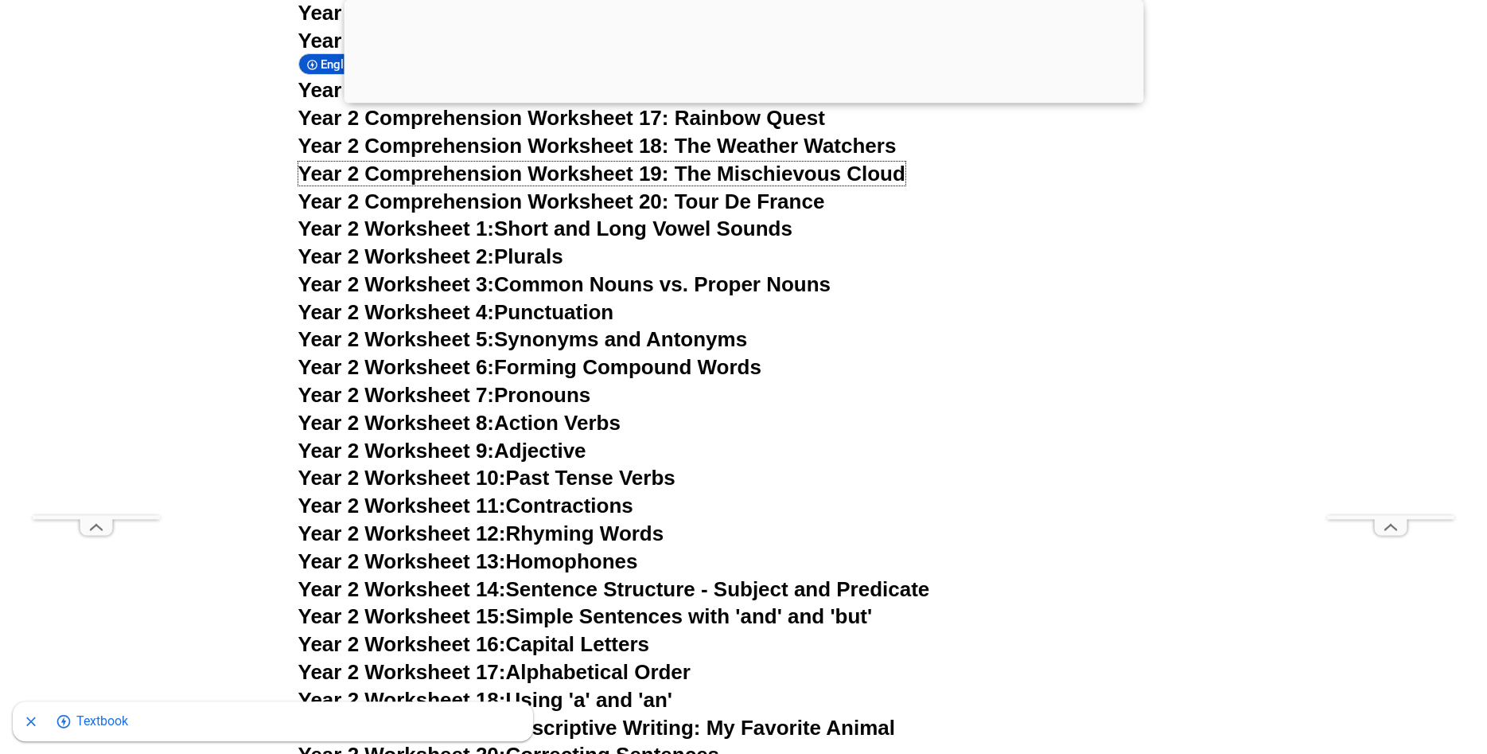
scroll to position [4426, 0]
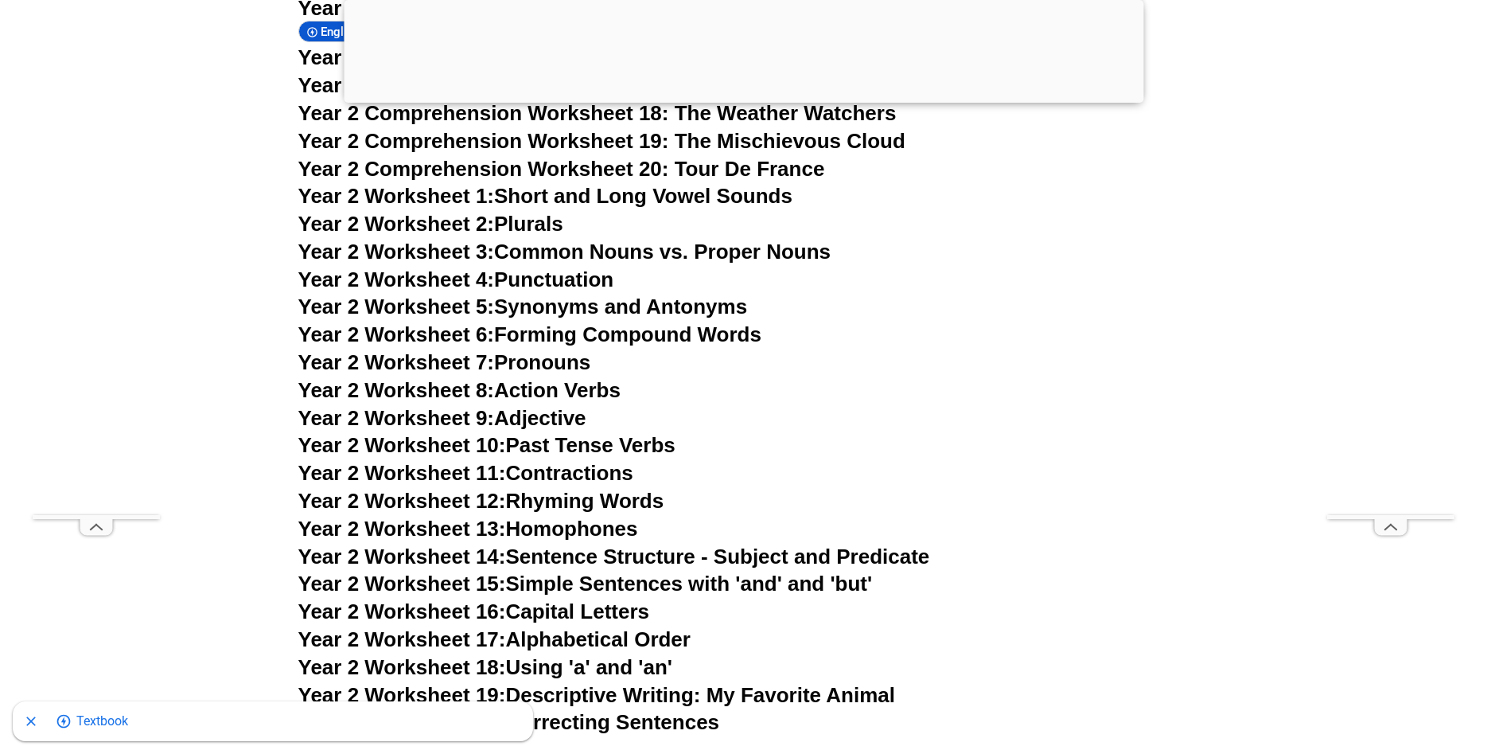
click at [574, 369] on link "Year 2 Worksheet 7: Pronouns" at bounding box center [444, 362] width 293 height 24
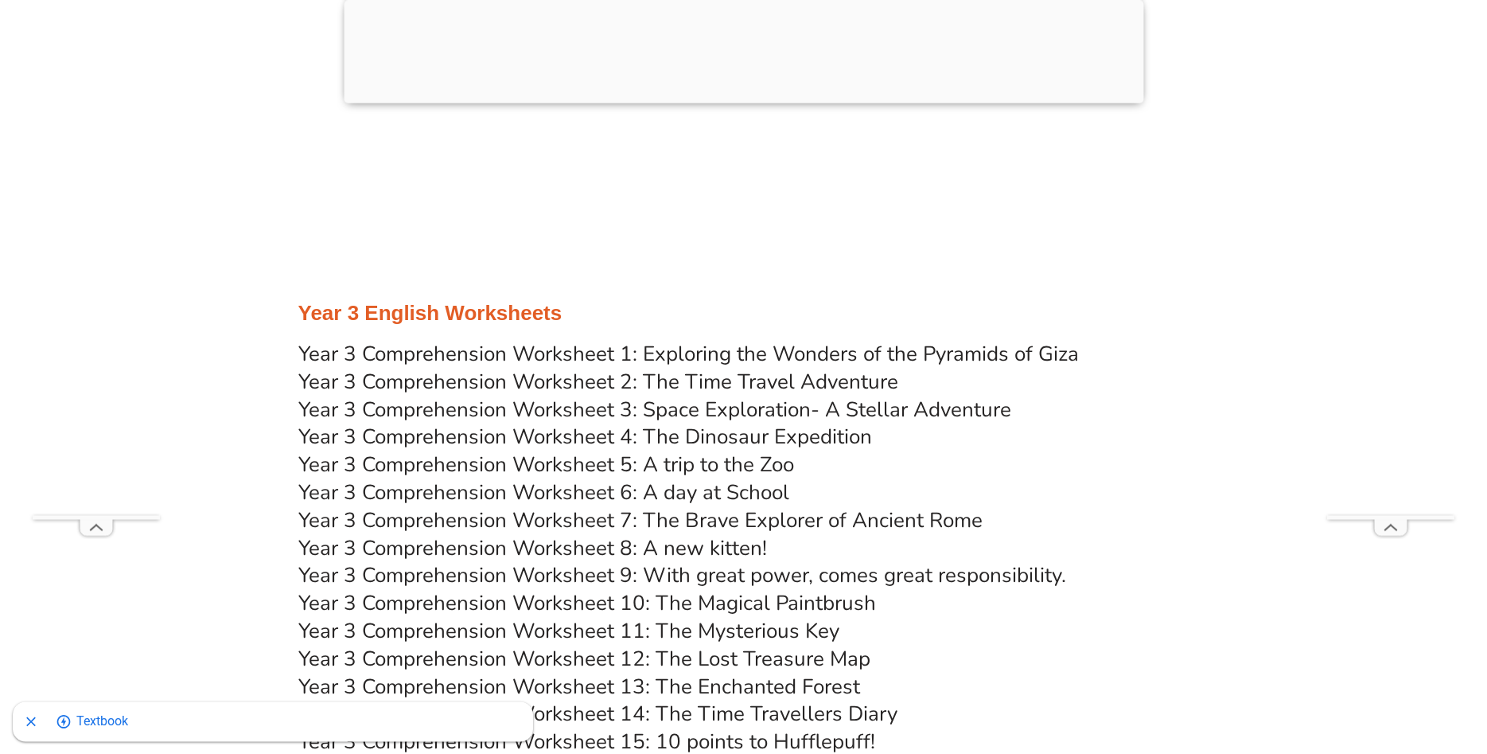
scroll to position [5157, 0]
